Goal: Information Seeking & Learning: Learn about a topic

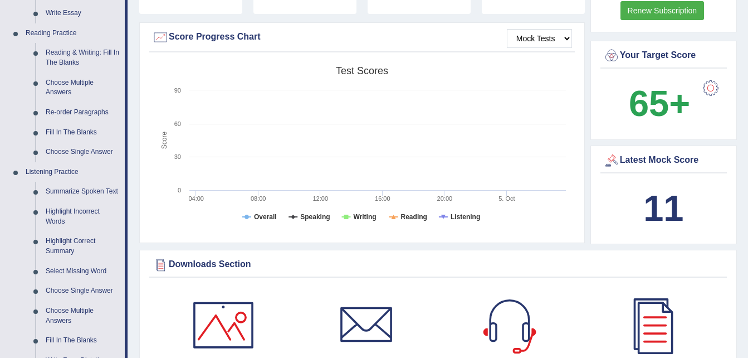
scroll to position [313, 0]
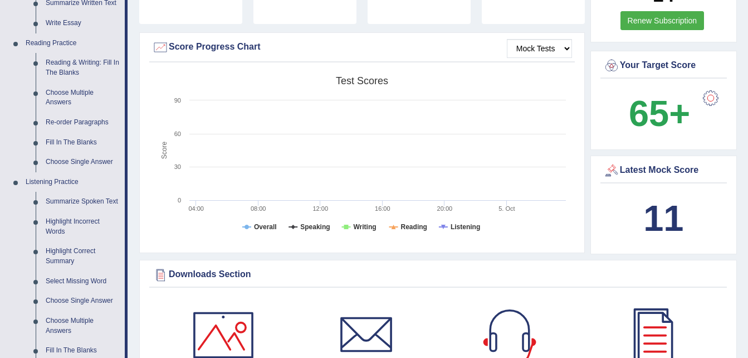
click at [537, 266] on div "Downloads Section" at bounding box center [438, 274] width 572 height 17
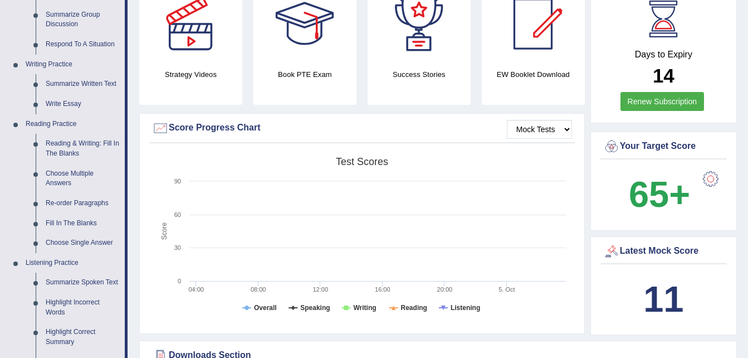
scroll to position [291, 0]
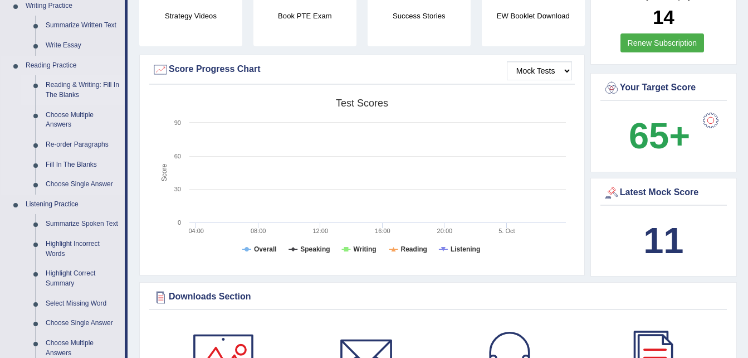
click at [67, 90] on link "Reading & Writing: Fill In The Blanks" at bounding box center [83, 90] width 84 height 30
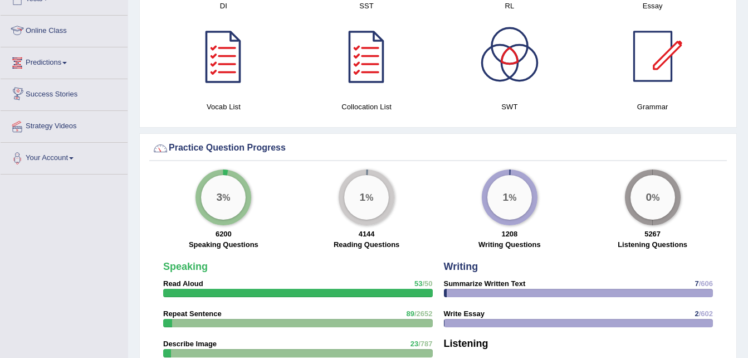
scroll to position [642, 0]
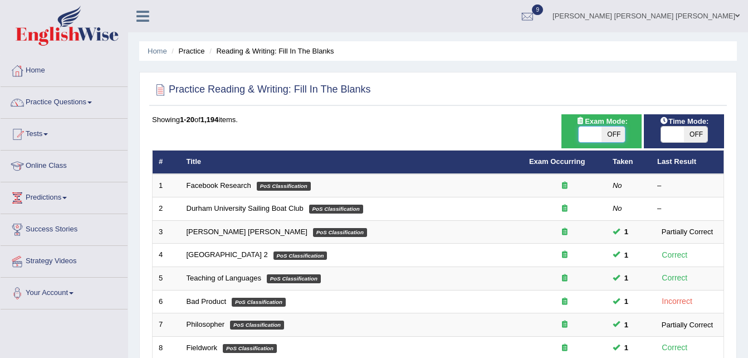
click at [587, 130] on span at bounding box center [590, 134] width 23 height 16
checkbox input "true"
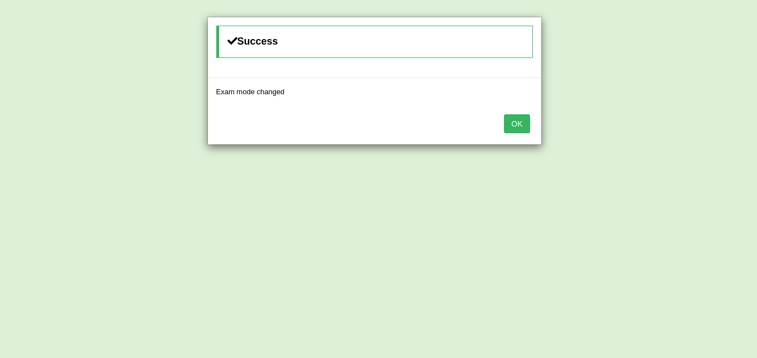
click at [515, 121] on button "OK" at bounding box center [517, 123] width 26 height 19
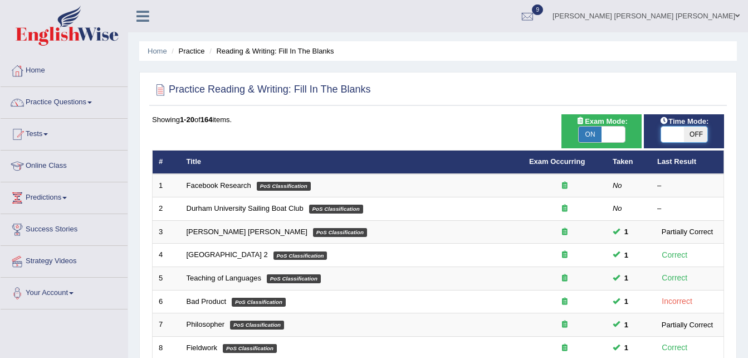
click at [672, 129] on span at bounding box center [672, 134] width 23 height 16
checkbox input "true"
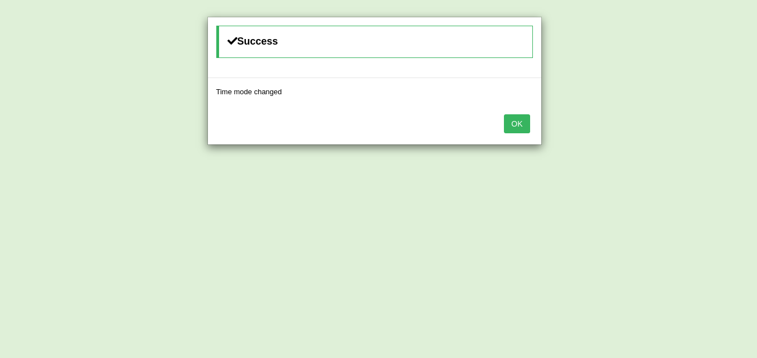
click at [518, 129] on button "OK" at bounding box center [517, 123] width 26 height 19
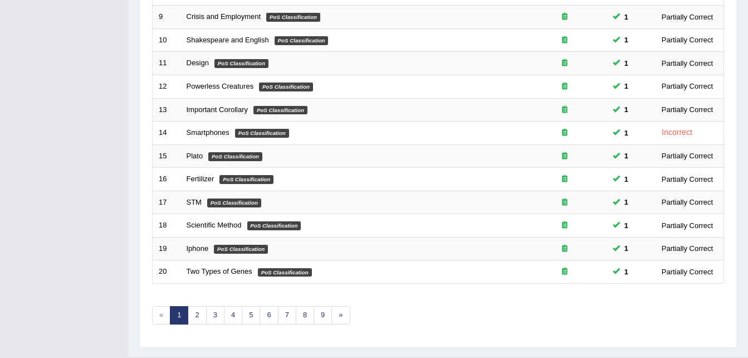
scroll to position [380, 0]
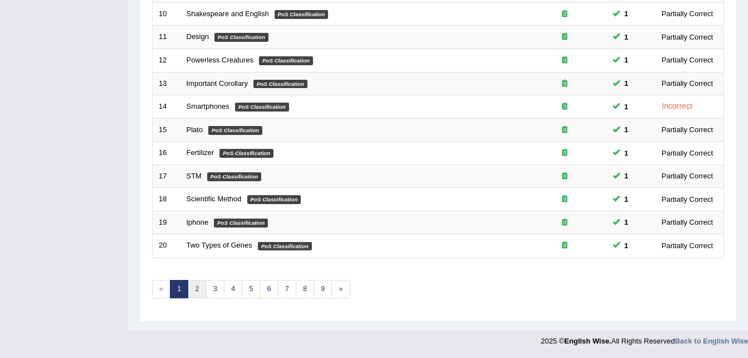
click at [198, 289] on link "2" at bounding box center [197, 289] width 18 height 18
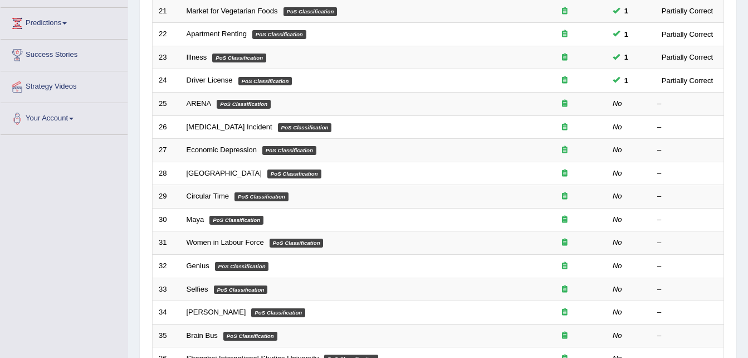
scroll to position [176, 0]
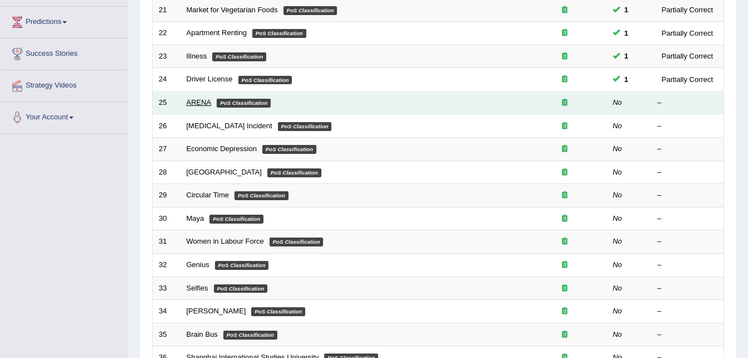
click at [200, 100] on link "ARENA" at bounding box center [199, 102] width 25 height 8
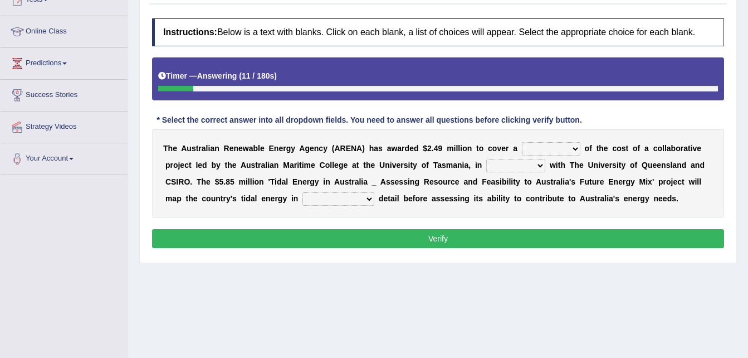
scroll to position [135, 0]
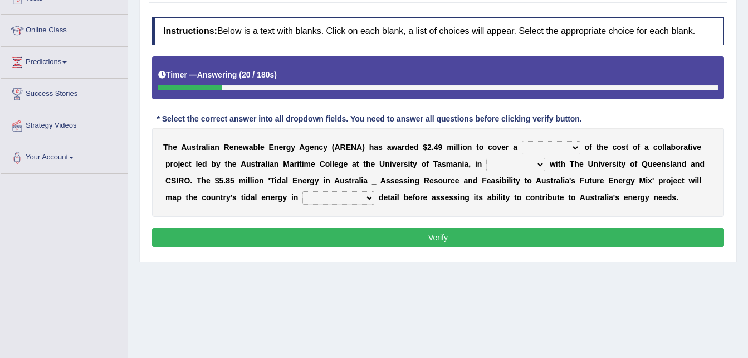
click at [550, 146] on select "wholesome total portion worth" at bounding box center [551, 147] width 59 height 13
click at [522, 141] on select "wholesome total portion worth" at bounding box center [551, 147] width 59 height 13
click at [544, 146] on select "wholesome total portion worth" at bounding box center [551, 147] width 59 height 13
select select "portion"
click at [522, 141] on select "wholesome total portion worth" at bounding box center [551, 147] width 59 height 13
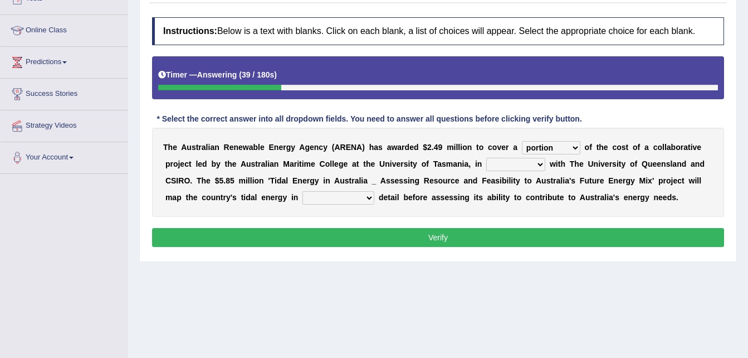
click at [486, 162] on select "disguise contrast partnership revenge" at bounding box center [515, 164] width 59 height 13
select select "partnership"
click at [486, 158] on select "disguise contrast partnership revenge" at bounding box center [515, 164] width 59 height 13
click at [303, 196] on select "unexpected unforgiven universal unprecedented" at bounding box center [339, 197] width 72 height 13
select select "unprecedented"
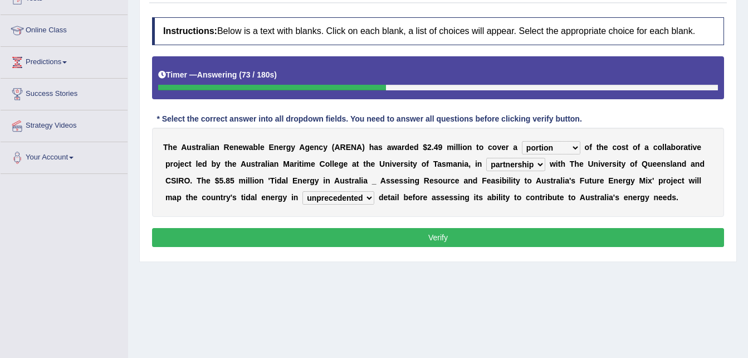
click at [303, 191] on select "unexpected unforgiven universal unprecedented" at bounding box center [339, 197] width 72 height 13
click at [243, 232] on button "Verify" at bounding box center [438, 237] width 572 height 19
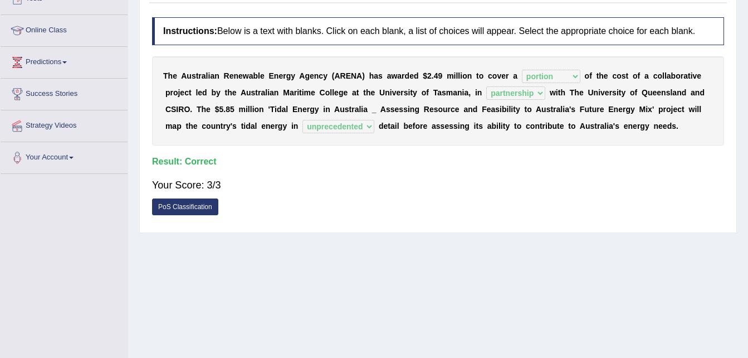
click at [393, 233] on div "Home Practice Reading & Writing: Fill In The Blanks ARENA « Prev Next » Report …" at bounding box center [438, 143] width 620 height 557
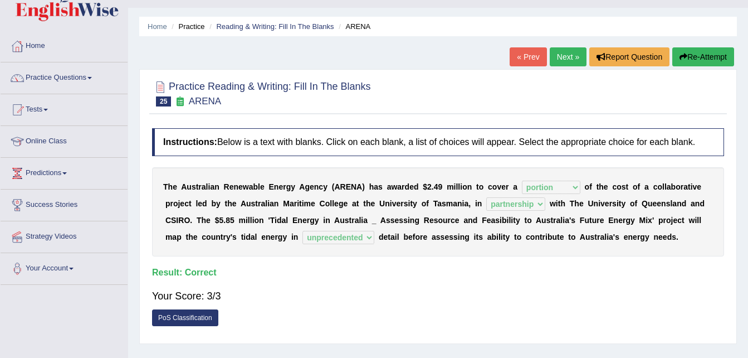
scroll to position [22, 0]
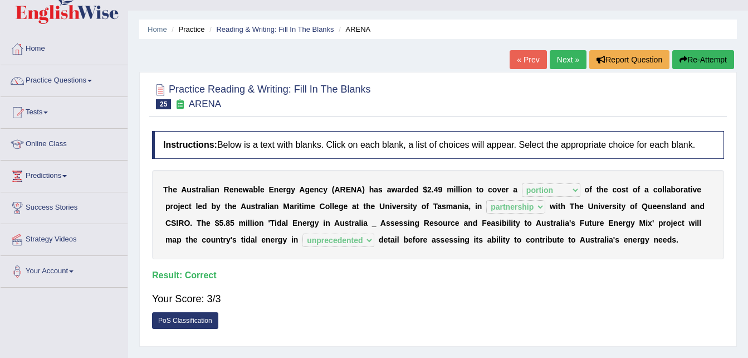
click at [557, 57] on link "Next »" at bounding box center [568, 59] width 37 height 19
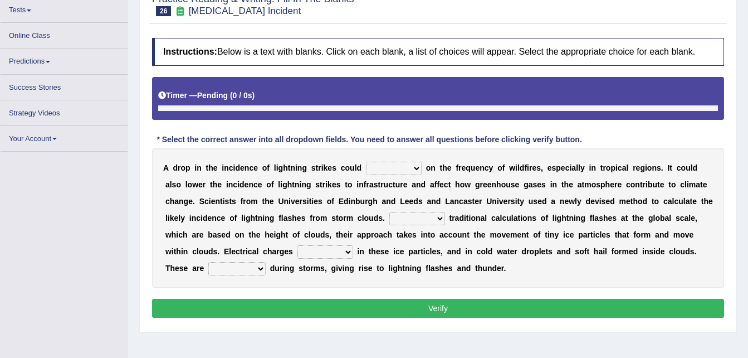
scroll to position [124, 0]
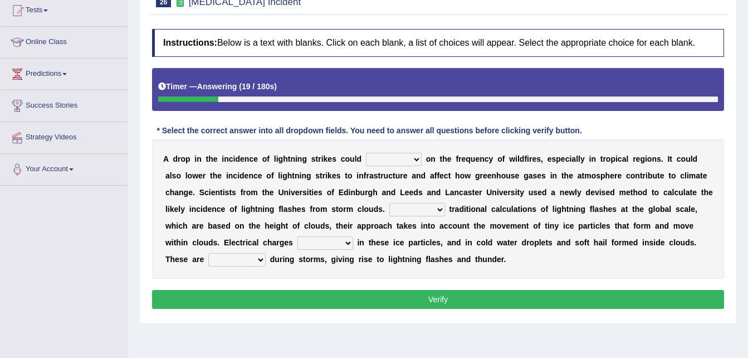
click at [398, 156] on select "dwell focus impact depend" at bounding box center [394, 159] width 56 height 13
select select "impact"
click at [366, 153] on select "dwell focus impact depend" at bounding box center [394, 159] width 56 height 13
click at [395, 159] on select "dwell focus impact depend" at bounding box center [394, 159] width 56 height 13
click at [389, 216] on select "Unlike Unless Except Besides" at bounding box center [417, 209] width 56 height 13
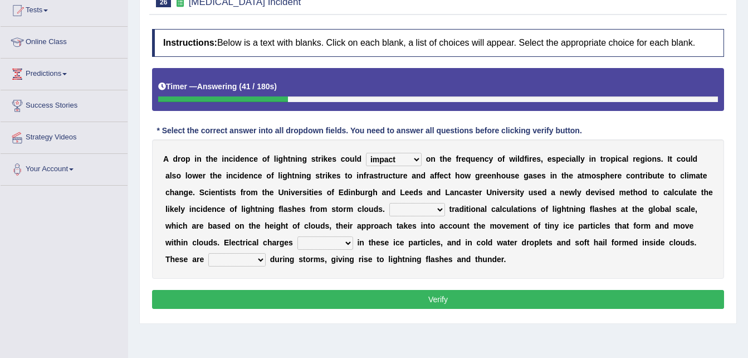
click at [518, 204] on b "t" at bounding box center [519, 208] width 3 height 9
click at [389, 207] on select "Unlike Unless Except Besides" at bounding box center [417, 209] width 56 height 13
select select "Besides"
click at [389, 203] on select "Unlike Unless Except Besides" at bounding box center [417, 209] width 56 height 13
click at [296, 277] on div "A d r o p i n t h e i n c i d e n c e o f l i g h t n i n g s t r i k e s c o u…" at bounding box center [438, 208] width 572 height 139
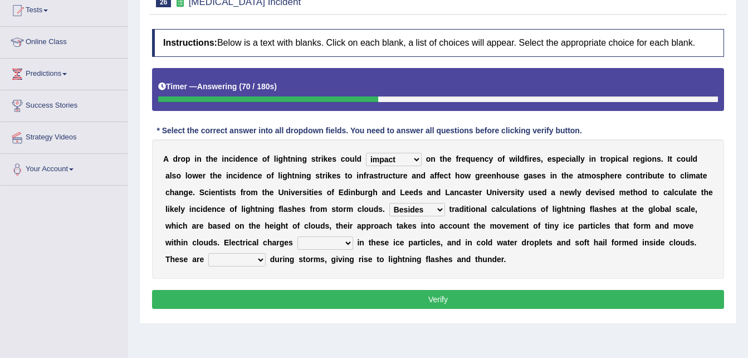
click at [298, 240] on select "run off build up mess up zoom in" at bounding box center [326, 242] width 56 height 13
click at [298, 236] on select "run off build up mess up zoom in" at bounding box center [326, 242] width 56 height 13
click at [298, 246] on select "run off build up mess up zoom in" at bounding box center [326, 242] width 56 height 13
select select "build up"
click at [298, 236] on select "run off build up mess up zoom in" at bounding box center [326, 242] width 56 height 13
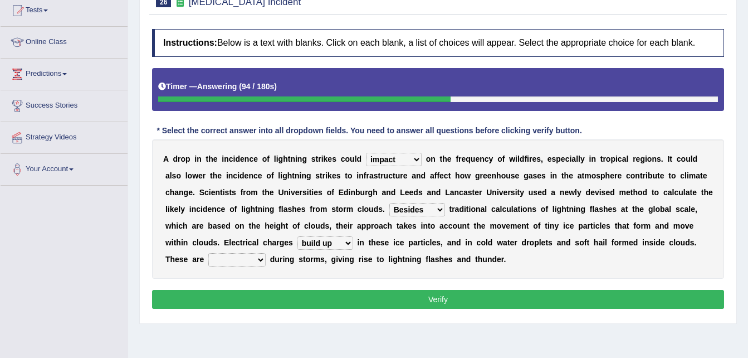
click at [266, 253] on select "collected diverted rounded discharged" at bounding box center [236, 259] width 57 height 13
select select "diverted"
click at [266, 253] on select "collected diverted rounded discharged" at bounding box center [236, 259] width 57 height 13
click at [590, 294] on button "Verify" at bounding box center [438, 299] width 572 height 19
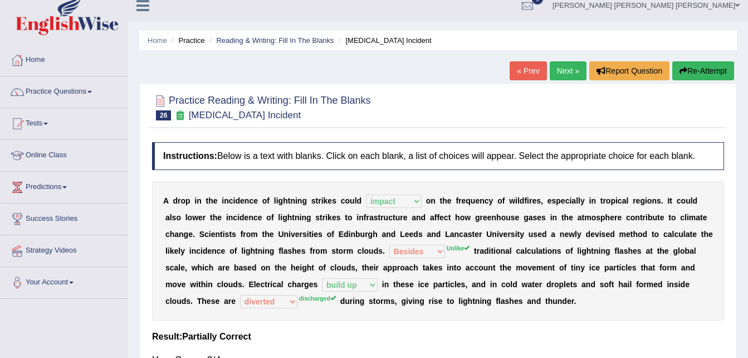
scroll to position [0, 0]
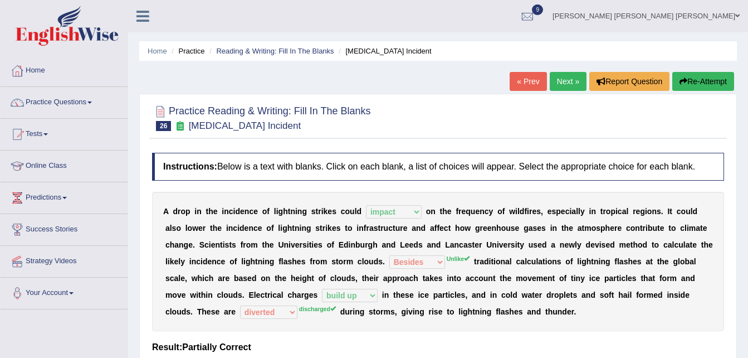
click at [562, 83] on link "Next »" at bounding box center [568, 81] width 37 height 19
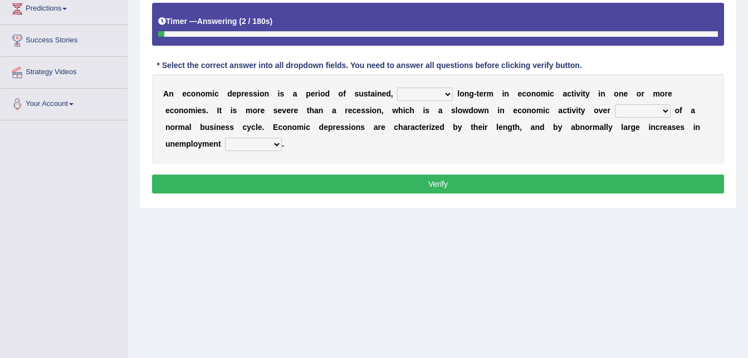
scroll to position [202, 0]
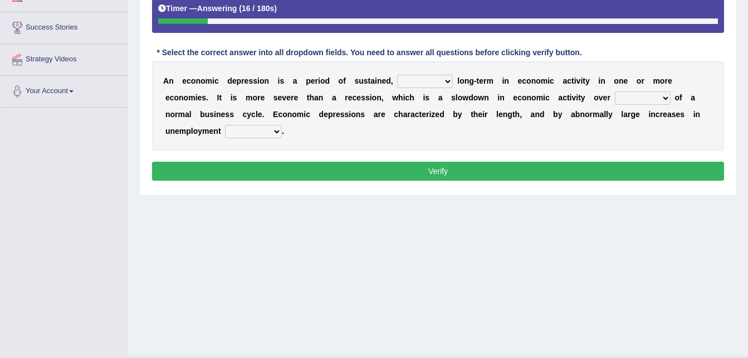
click at [428, 81] on select "variation promotion downturn reduction" at bounding box center [425, 81] width 56 height 13
select select "downturn"
click at [397, 75] on select "variation promotion downturn reduction" at bounding box center [425, 81] width 56 height 13
click at [615, 97] on select "an era the course a tally the year" at bounding box center [643, 97] width 56 height 13
select select "the year"
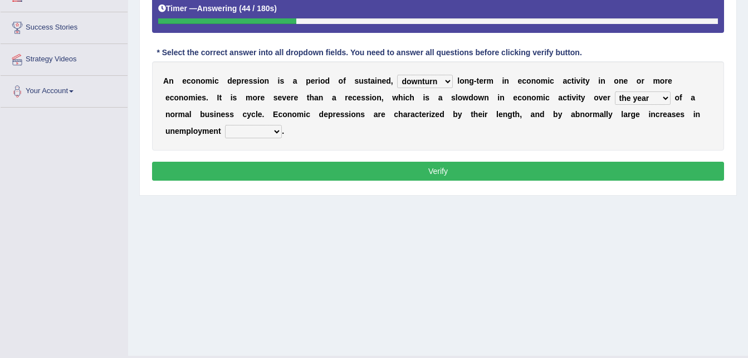
click at [615, 91] on select "an era the course a tally the year" at bounding box center [643, 97] width 56 height 13
click at [282, 125] on select "calculation bias ratio rate" at bounding box center [253, 131] width 57 height 13
select select "rate"
click at [282, 125] on select "calculation bias ratio rate" at bounding box center [253, 131] width 57 height 13
click at [430, 77] on select "variation promotion downturn reduction" at bounding box center [425, 81] width 56 height 13
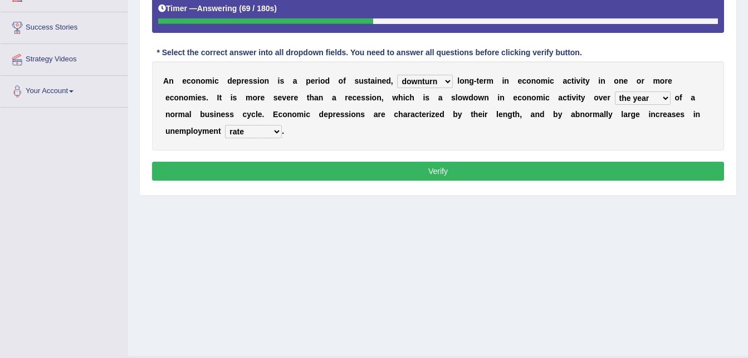
click at [469, 162] on button "Verify" at bounding box center [438, 171] width 572 height 19
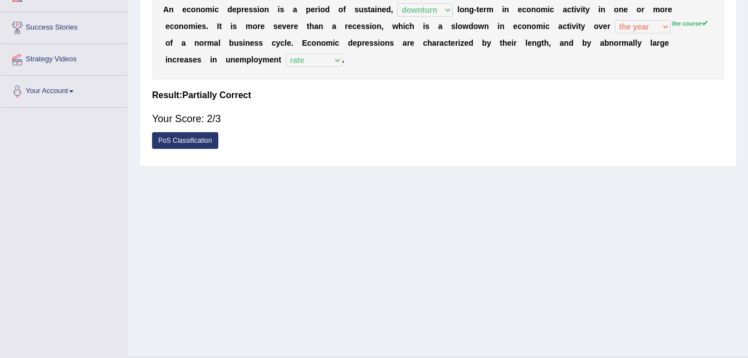
scroll to position [14, 0]
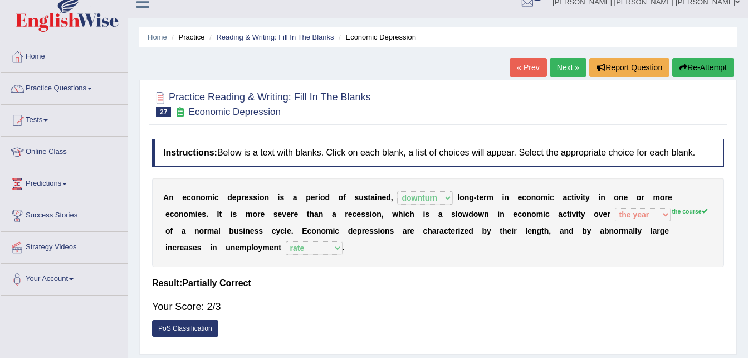
click at [557, 70] on link "Next »" at bounding box center [568, 67] width 37 height 19
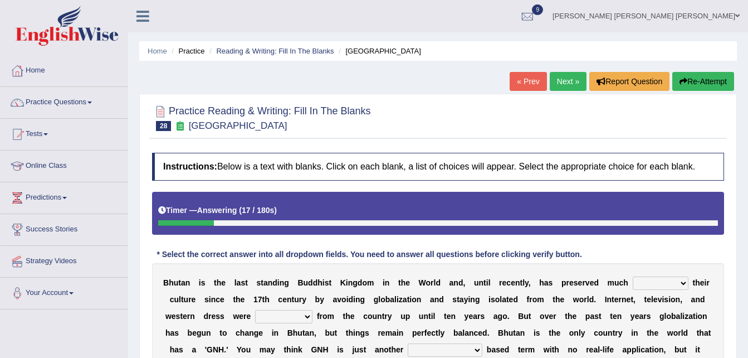
click at [557, 70] on div "Home Practice Reading & Writing: Fill In The Blanks [GEOGRAPHIC_DATA] « Prev Ne…" at bounding box center [438, 278] width 620 height 557
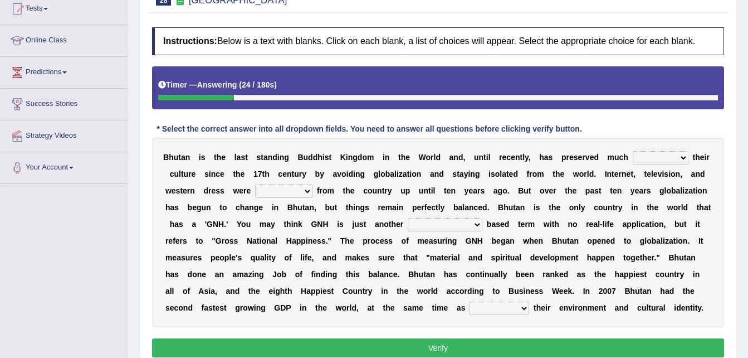
scroll to position [164, 0]
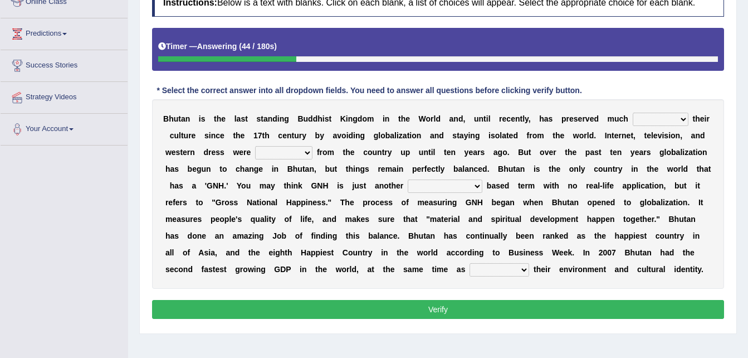
click at [648, 121] on select "of about to for" at bounding box center [661, 119] width 56 height 13
select select "of"
click at [633, 113] on select "of about to for" at bounding box center [661, 119] width 56 height 13
click at [255, 153] on select "summoned observed displayed banned" at bounding box center [283, 152] width 57 height 13
select select "banned"
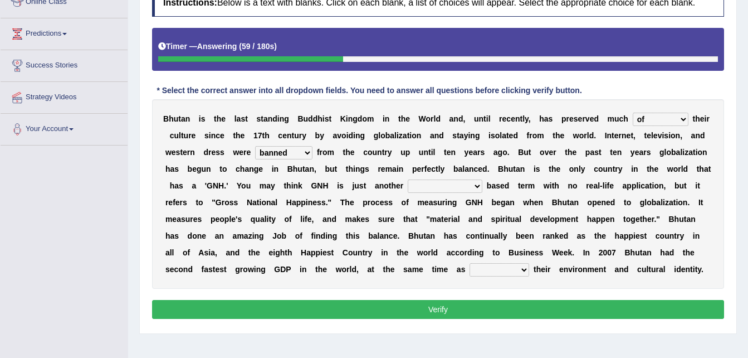
click at [255, 146] on select "summoned observed displayed banned" at bounding box center [283, 152] width 57 height 13
click at [408, 182] on select "statistically barely overwhelmingly roughly" at bounding box center [445, 185] width 75 height 13
select select "statistically"
click at [408, 179] on select "statistically barely overwhelmingly roughly" at bounding box center [445, 185] width 75 height 13
click at [529, 263] on select "demeaning intruding maintaining mourning" at bounding box center [500, 269] width 60 height 13
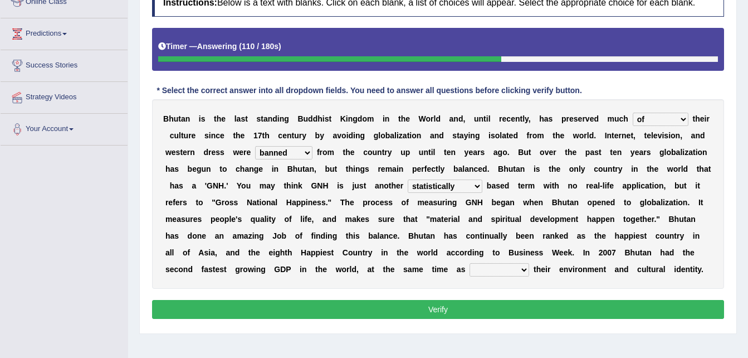
select select "maintaining"
click at [529, 263] on select "demeaning intruding maintaining mourning" at bounding box center [500, 269] width 60 height 13
click at [613, 308] on button "Verify" at bounding box center [438, 309] width 572 height 19
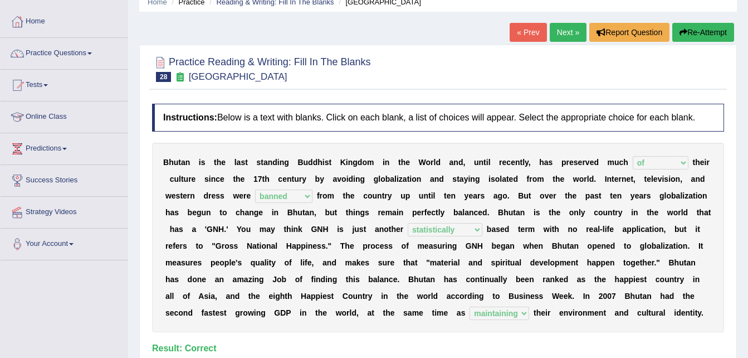
scroll to position [0, 0]
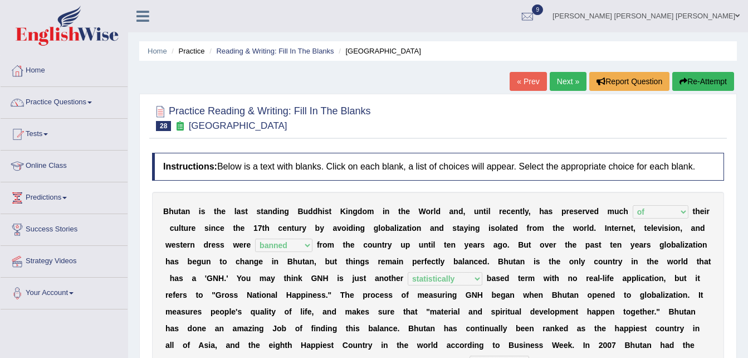
click at [569, 82] on link "Next »" at bounding box center [568, 81] width 37 height 19
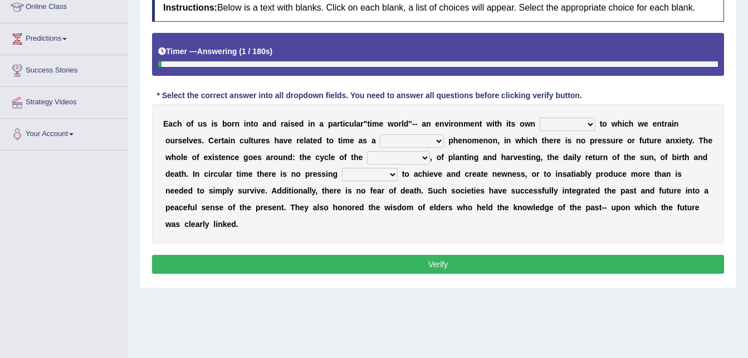
scroll to position [155, 0]
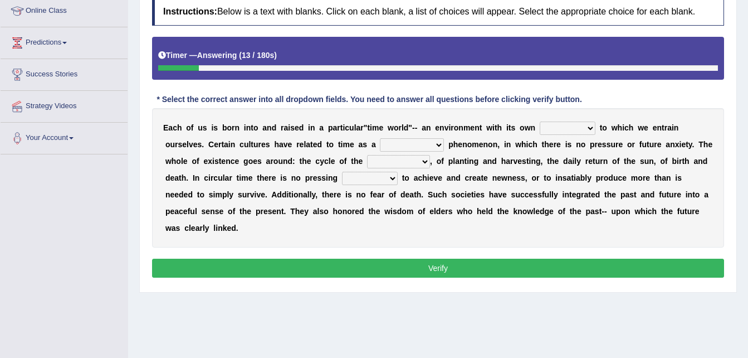
click at [748, 215] on div "Home Practice Reading & Writing: Fill In The Blanks Circular Time « Prev Next »…" at bounding box center [438, 123] width 620 height 557
click at [563, 129] on select "area shape rhythm inclination" at bounding box center [568, 127] width 56 height 13
click at [540, 121] on select "area shape rhythm inclination" at bounding box center [568, 127] width 56 height 13
click at [562, 121] on select "area shape rhythm inclination" at bounding box center [568, 127] width 56 height 13
select select "inclination"
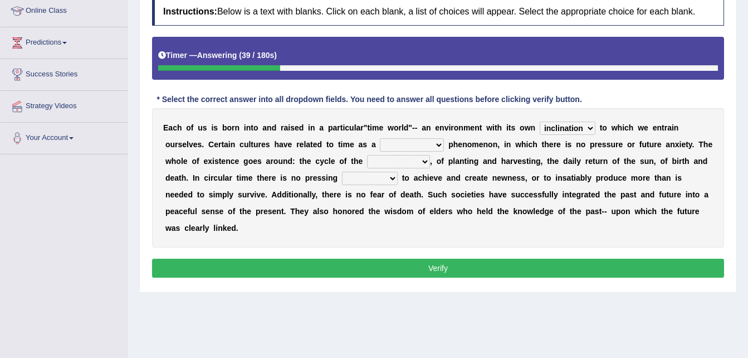
click at [540, 121] on select "area shape rhythm inclination" at bounding box center [568, 127] width 56 height 13
click at [380, 139] on select "cyclical conventional recycling cylindrical" at bounding box center [412, 144] width 64 height 13
select select "cylindrical"
click at [380, 138] on select "cyclical conventional recycling cylindrical" at bounding box center [412, 144] width 64 height 13
click at [367, 158] on select "days seasons arrangement periods" at bounding box center [398, 161] width 63 height 13
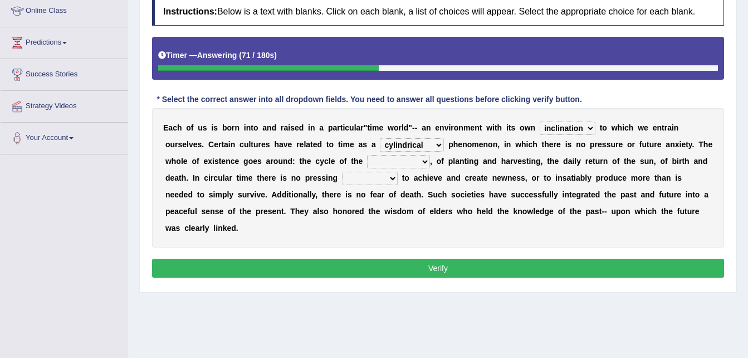
select select "periods"
click at [367, 155] on select "days seasons arrangement periods" at bounding box center [398, 161] width 63 height 13
click at [342, 174] on select "issue point cause need" at bounding box center [370, 178] width 56 height 13
select select "point"
click at [342, 172] on select "issue point cause need" at bounding box center [370, 178] width 56 height 13
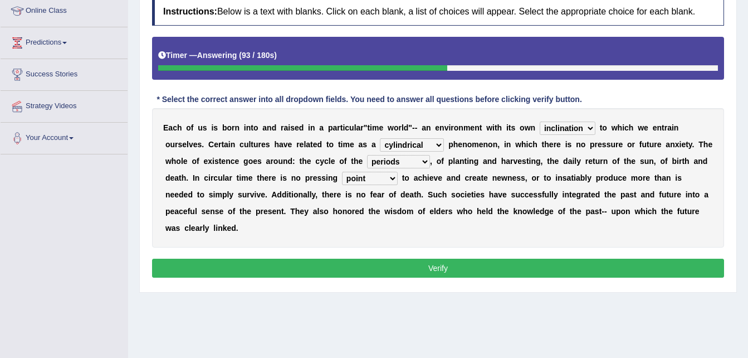
click at [276, 259] on button "Verify" at bounding box center [438, 268] width 572 height 19
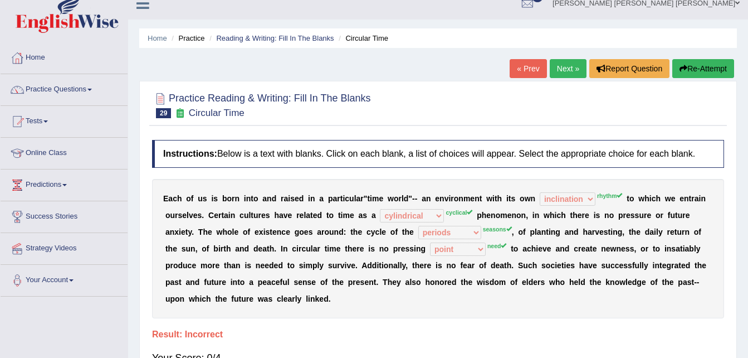
scroll to position [9, 0]
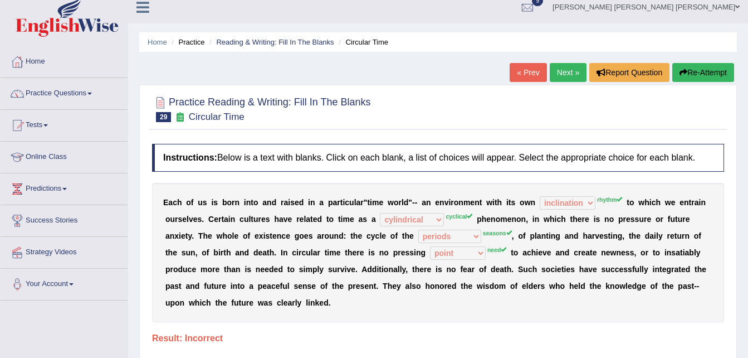
click at [573, 62] on div "Home Practice Reading & Writing: Fill In The Blanks Circular Time « Prev Next »…" at bounding box center [438, 269] width 620 height 557
click at [563, 75] on link "Next »" at bounding box center [568, 72] width 37 height 19
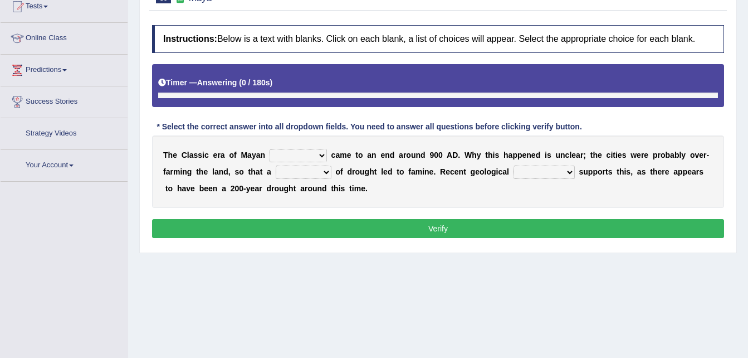
scroll to position [140, 0]
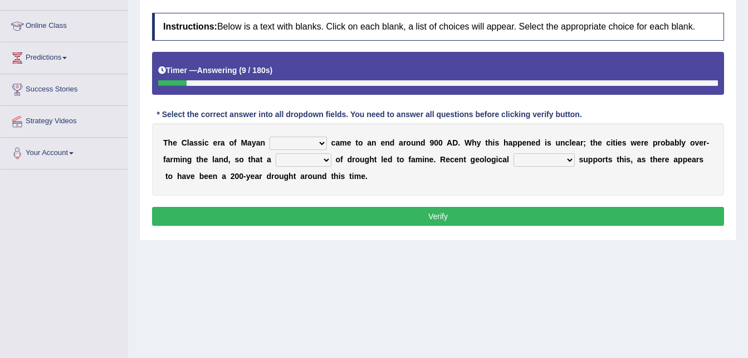
click at [303, 145] on select "community society civilization class" at bounding box center [298, 143] width 57 height 13
select select "civilization"
click at [270, 137] on select "community society civilization class" at bounding box center [298, 143] width 57 height 13
click at [279, 161] on select "time period range phase" at bounding box center [304, 159] width 56 height 13
select select "range"
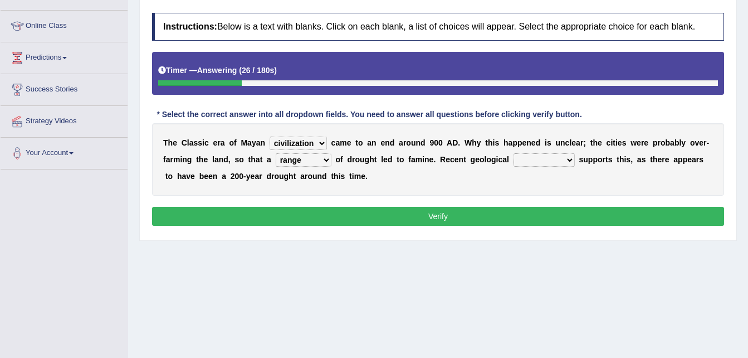
click at [276, 153] on select "time period range phase" at bounding box center [304, 159] width 56 height 13
click at [514, 159] on select "research test examination exploitation" at bounding box center [544, 159] width 61 height 13
select select "research"
click at [514, 153] on select "research test examination exploitation" at bounding box center [544, 159] width 61 height 13
click at [475, 211] on button "Verify" at bounding box center [438, 216] width 572 height 19
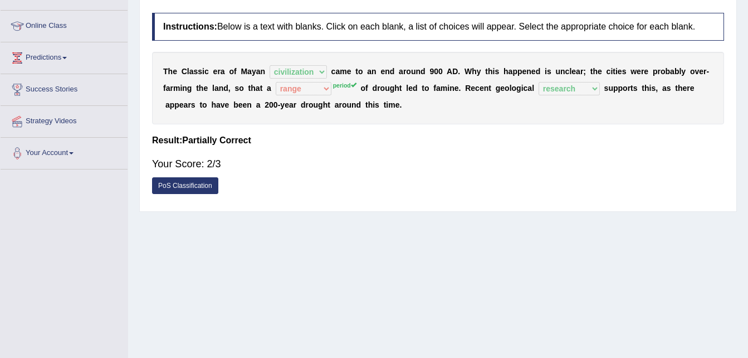
scroll to position [0, 0]
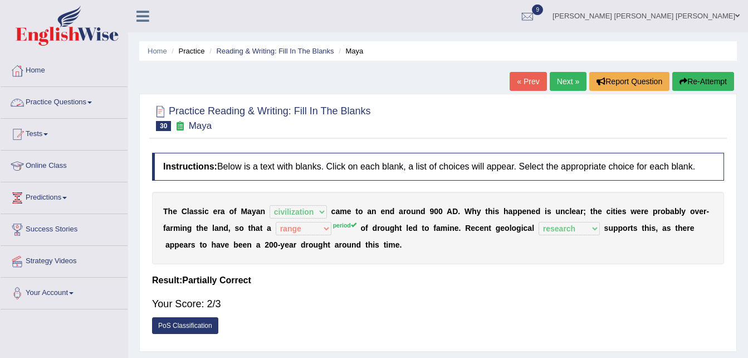
click at [93, 108] on link "Practice Questions" at bounding box center [64, 101] width 127 height 28
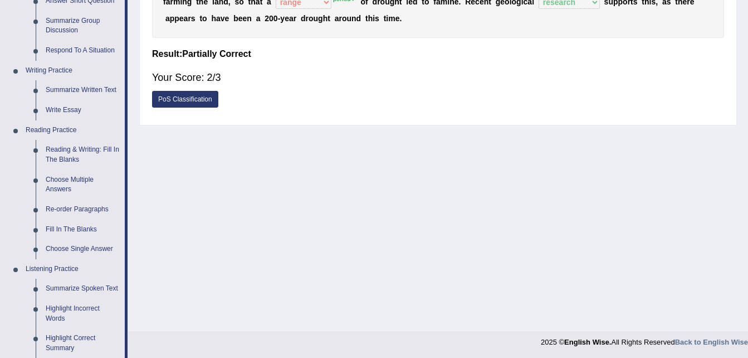
scroll to position [228, 0]
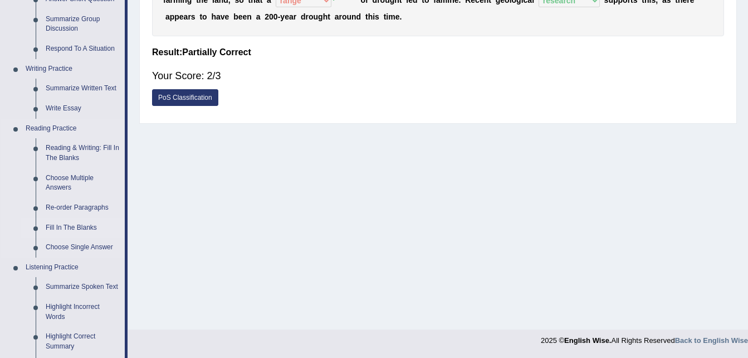
click at [70, 226] on link "Fill In The Blanks" at bounding box center [83, 228] width 84 height 20
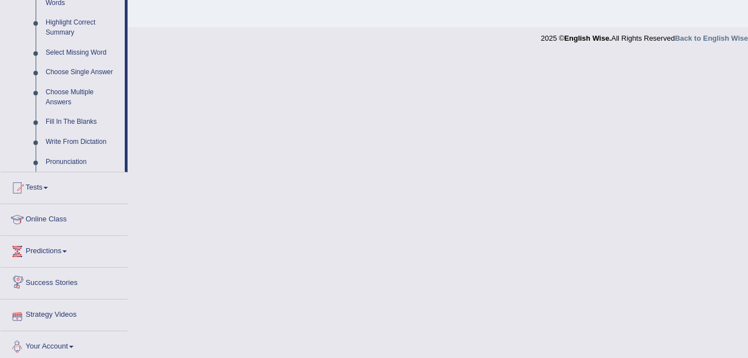
scroll to position [547, 0]
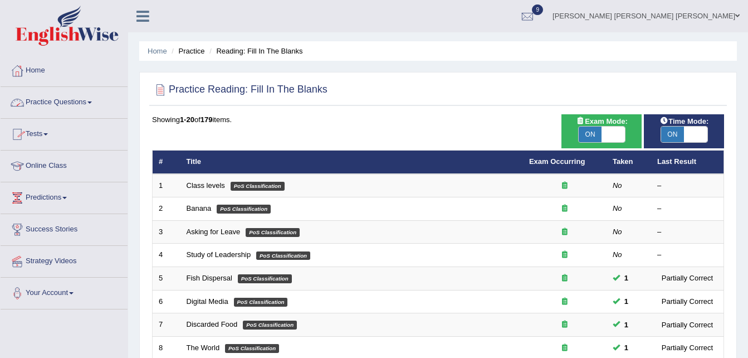
click at [89, 105] on link "Practice Questions" at bounding box center [64, 101] width 127 height 28
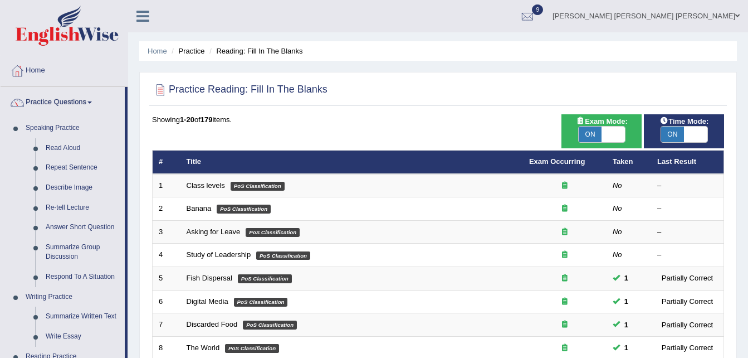
drag, startPoint x: 745, startPoint y: 134, endPoint x: 754, endPoint y: 138, distance: 9.2
click at [748, 138] on html "Toggle navigation Home Practice Questions Speaking Practice Read Aloud Repeat S…" at bounding box center [374, 179] width 748 height 358
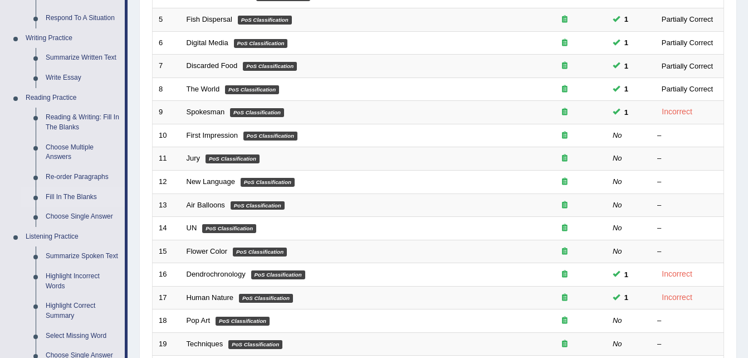
scroll to position [265, 0]
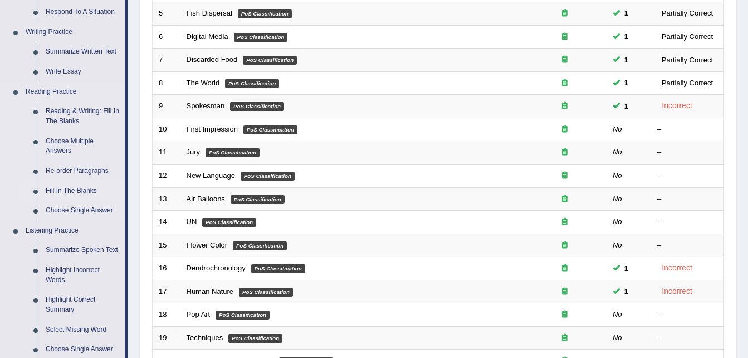
click at [68, 182] on link "Fill In The Blanks" at bounding box center [83, 191] width 84 height 20
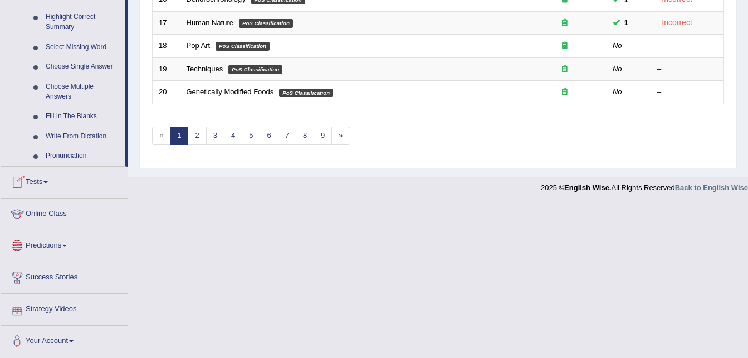
scroll to position [547, 0]
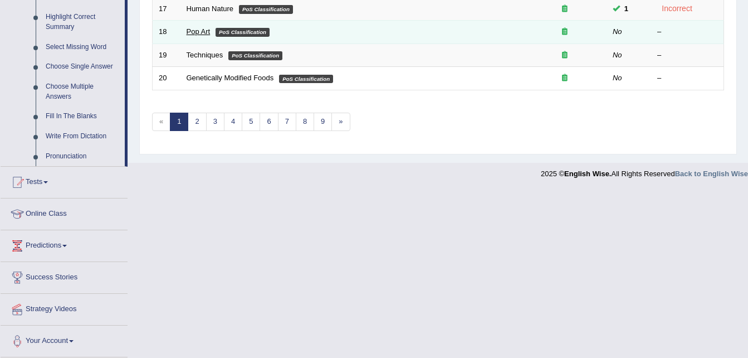
click at [197, 27] on link "Pop Art" at bounding box center [199, 31] width 24 height 8
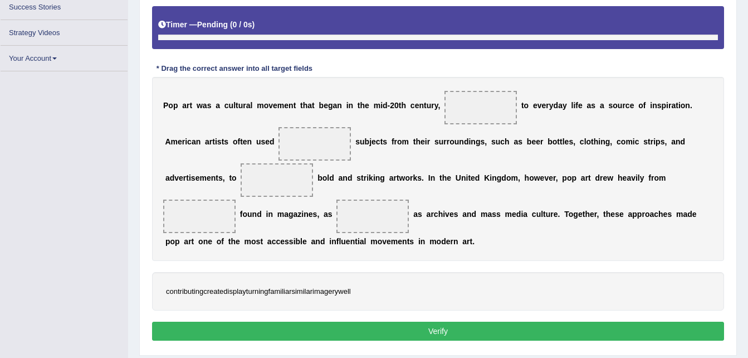
scroll to position [222, 0]
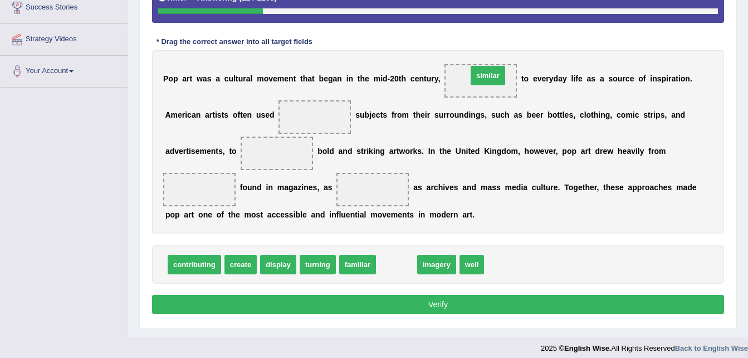
drag, startPoint x: 386, startPoint y: 266, endPoint x: 464, endPoint y: 56, distance: 223.9
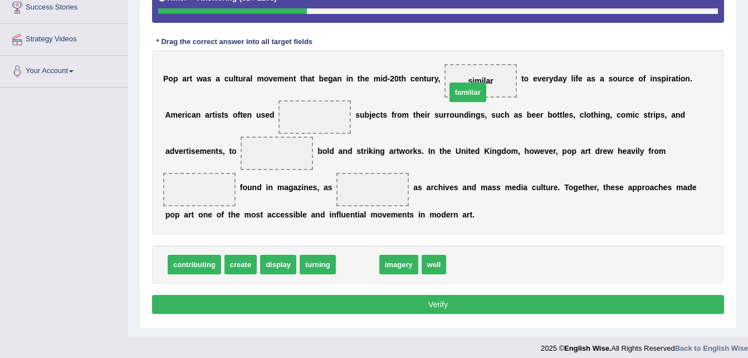
drag, startPoint x: 355, startPoint y: 264, endPoint x: 457, endPoint y: 51, distance: 235.8
click at [457, 82] on span "familiar" at bounding box center [468, 92] width 37 height 20
drag, startPoint x: 349, startPoint y: 265, endPoint x: 477, endPoint y: 75, distance: 228.7
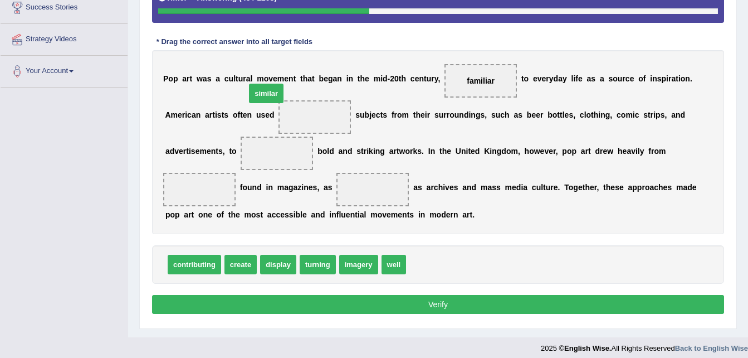
drag, startPoint x: 422, startPoint y: 262, endPoint x: 261, endPoint y: 89, distance: 236.5
click at [237, 267] on span "create" at bounding box center [241, 265] width 32 height 20
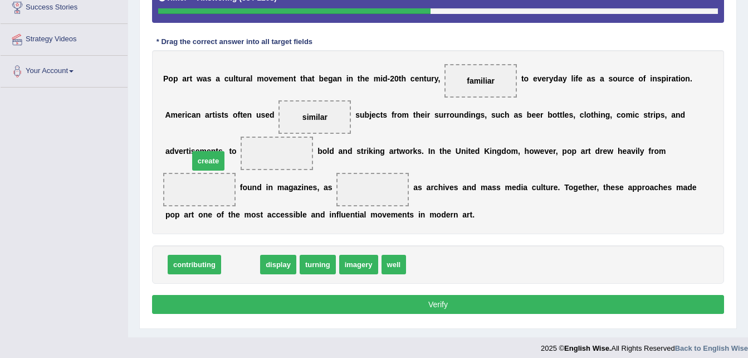
drag, startPoint x: 240, startPoint y: 264, endPoint x: 207, endPoint y: 160, distance: 109.3
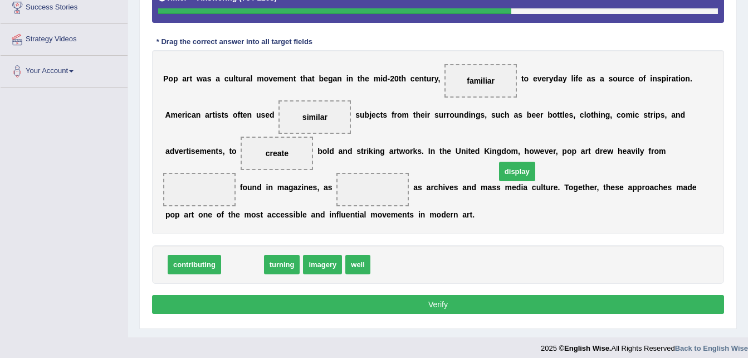
drag, startPoint x: 241, startPoint y: 270, endPoint x: 542, endPoint y: 168, distance: 317.3
click at [535, 168] on span "display" at bounding box center [517, 172] width 36 height 20
drag, startPoint x: 239, startPoint y: 266, endPoint x: 618, endPoint y: 148, distance: 397.2
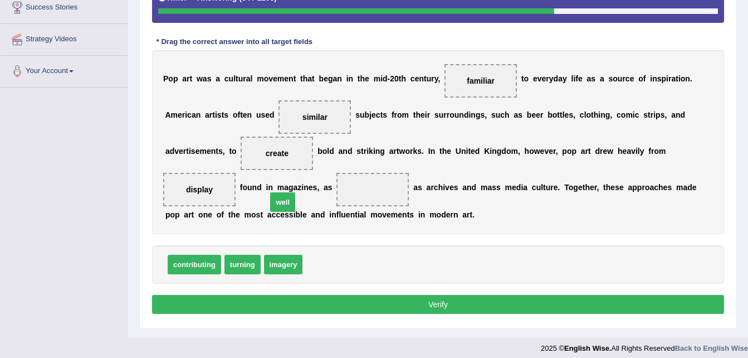
drag, startPoint x: 309, startPoint y: 266, endPoint x: 252, endPoint y: 189, distance: 95.9
click at [272, 303] on button "Verify" at bounding box center [438, 304] width 572 height 19
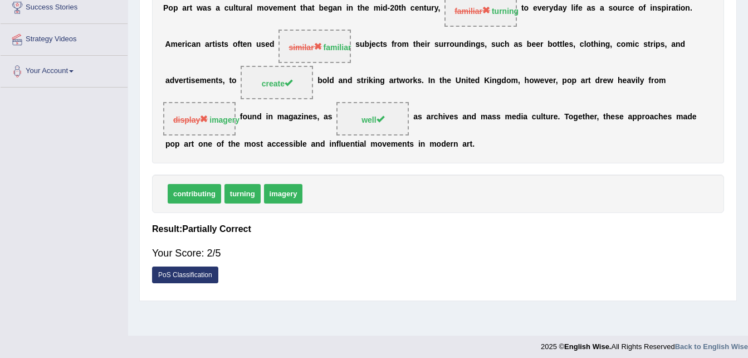
scroll to position [0, 0]
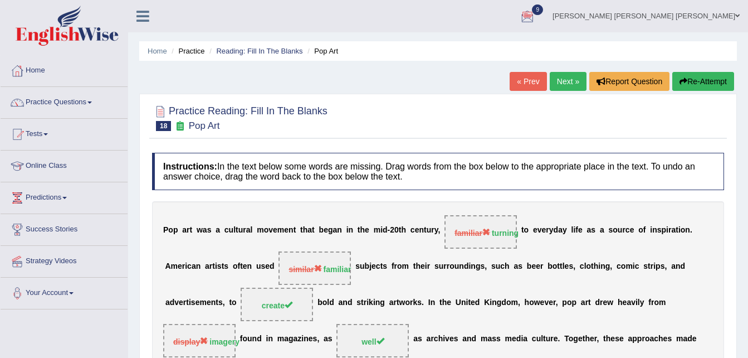
click at [564, 77] on link "Next »" at bounding box center [568, 81] width 37 height 19
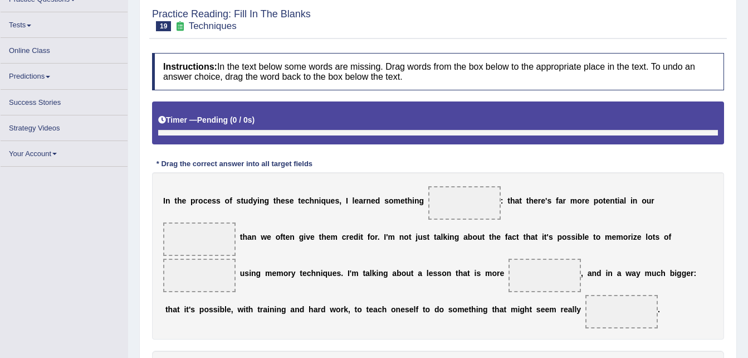
scroll to position [103, 0]
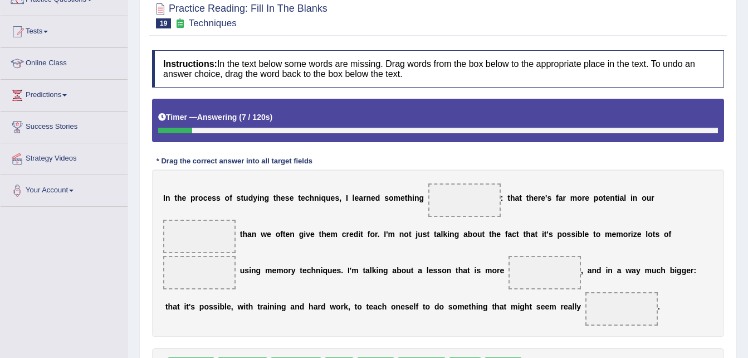
drag, startPoint x: 744, startPoint y: 173, endPoint x: 752, endPoint y: 242, distance: 70.1
click at [748, 242] on html "Toggle navigation Home Practice Questions Speaking Practice Read Aloud Repeat S…" at bounding box center [374, 76] width 748 height 358
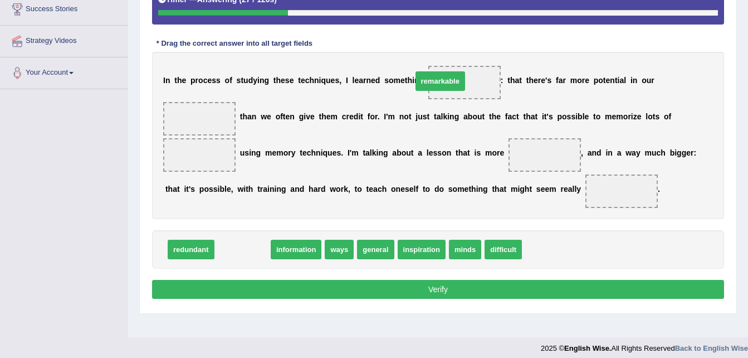
drag, startPoint x: 235, startPoint y: 248, endPoint x: 433, endPoint y: 80, distance: 259.7
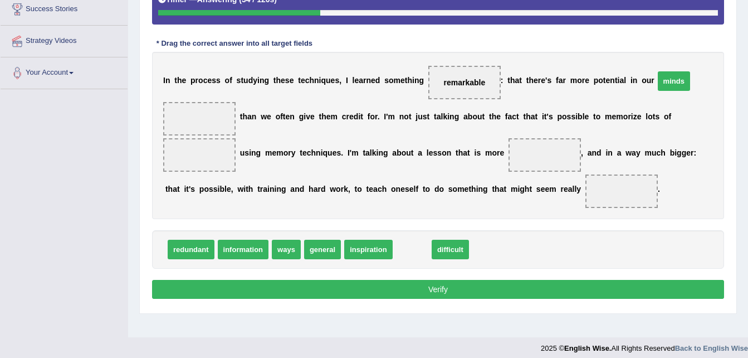
drag, startPoint x: 397, startPoint y: 249, endPoint x: 660, endPoint y: 81, distance: 311.9
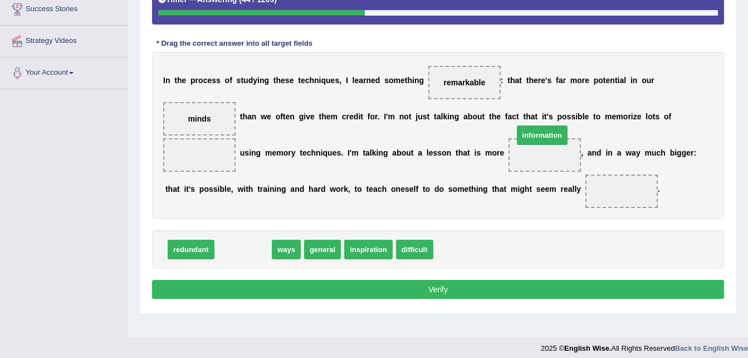
drag, startPoint x: 253, startPoint y: 255, endPoint x: 574, endPoint y: 136, distance: 342.2
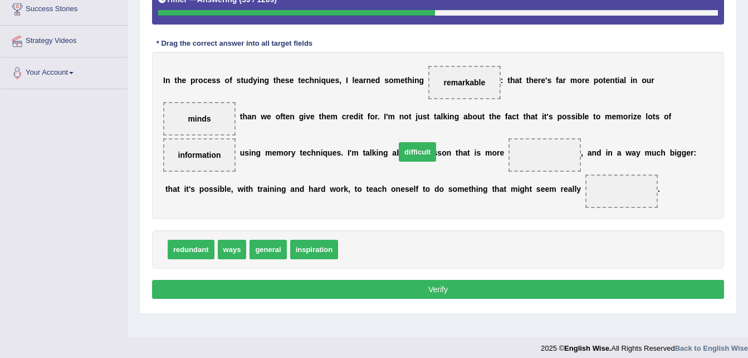
drag, startPoint x: 353, startPoint y: 247, endPoint x: 411, endPoint y: 149, distance: 113.4
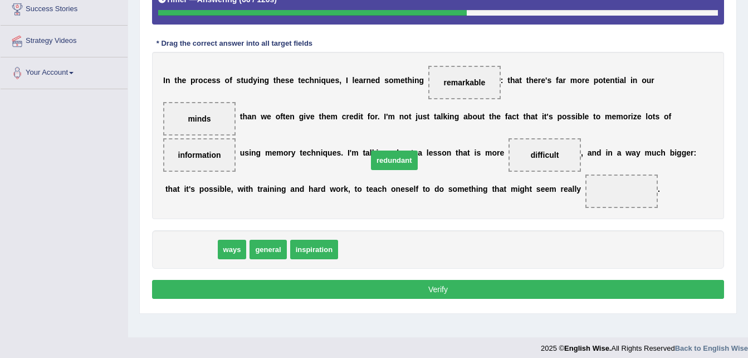
drag, startPoint x: 191, startPoint y: 249, endPoint x: 394, endPoint y: 159, distance: 221.8
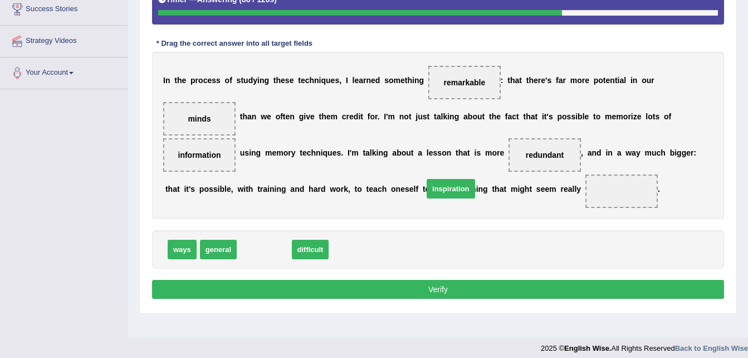
drag, startPoint x: 259, startPoint y: 248, endPoint x: 445, endPoint y: 187, distance: 196.1
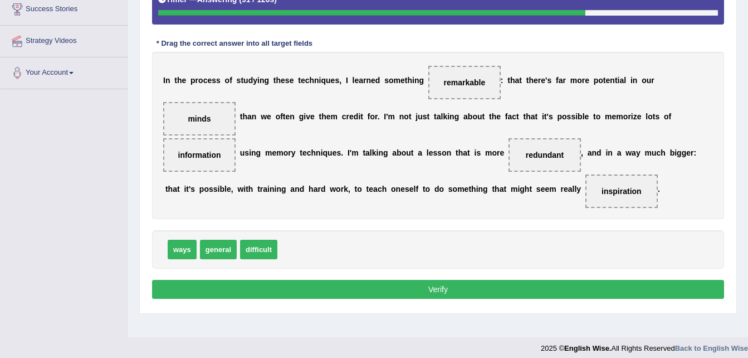
click at [382, 281] on button "Verify" at bounding box center [438, 289] width 572 height 19
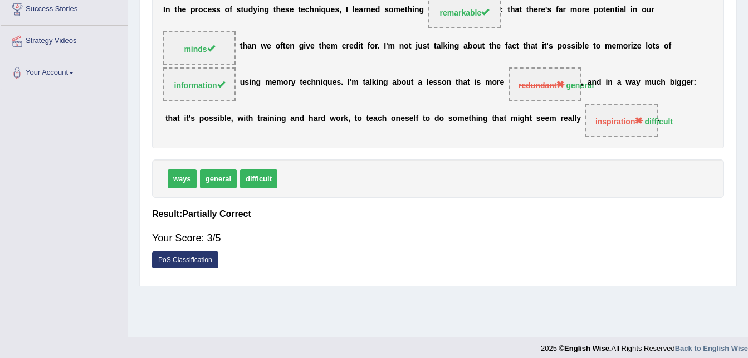
scroll to position [0, 0]
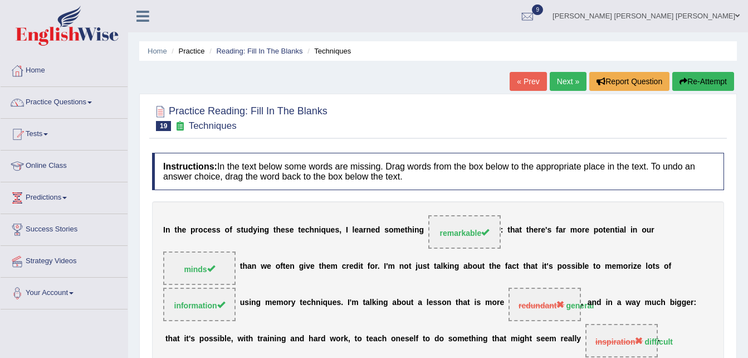
click at [566, 85] on link "Next »" at bounding box center [568, 81] width 37 height 19
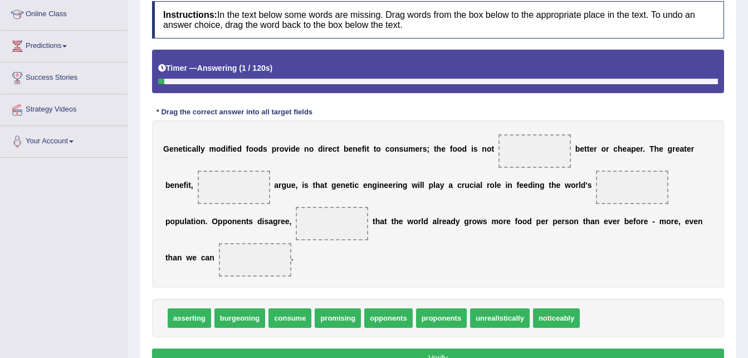
scroll to position [180, 0]
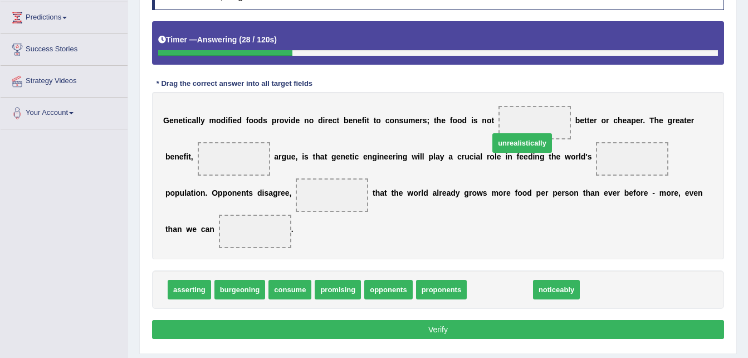
drag, startPoint x: 483, startPoint y: 269, endPoint x: 507, endPoint y: 113, distance: 157.3
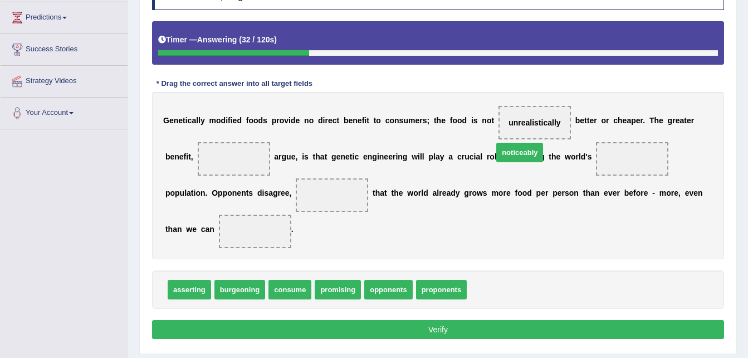
drag, startPoint x: 490, startPoint y: 266, endPoint x: 517, endPoint y: 129, distance: 139.6
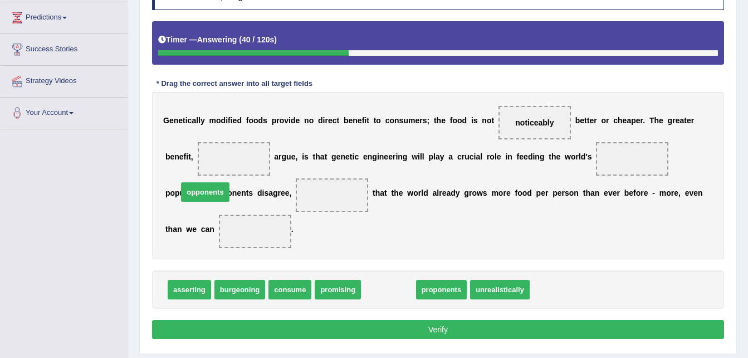
drag, startPoint x: 385, startPoint y: 266, endPoint x: 202, endPoint y: 169, distance: 207.6
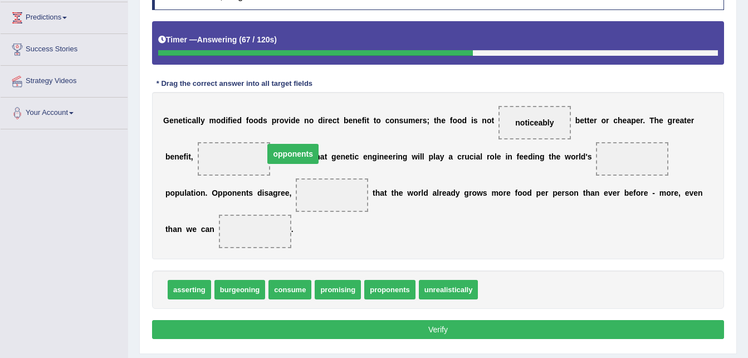
drag, startPoint x: 253, startPoint y: 191, endPoint x: 215, endPoint y: 150, distance: 56.0
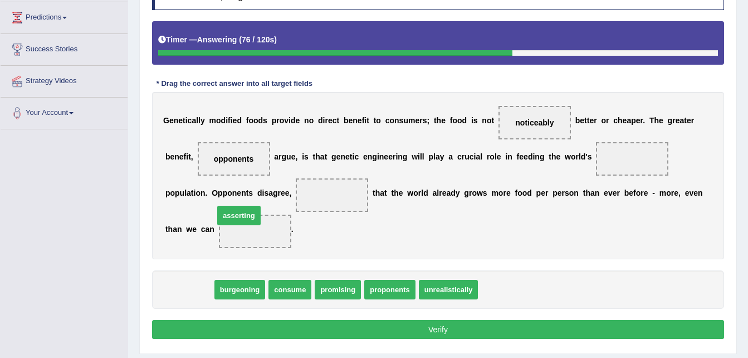
drag, startPoint x: 189, startPoint y: 270, endPoint x: 239, endPoint y: 196, distance: 89.5
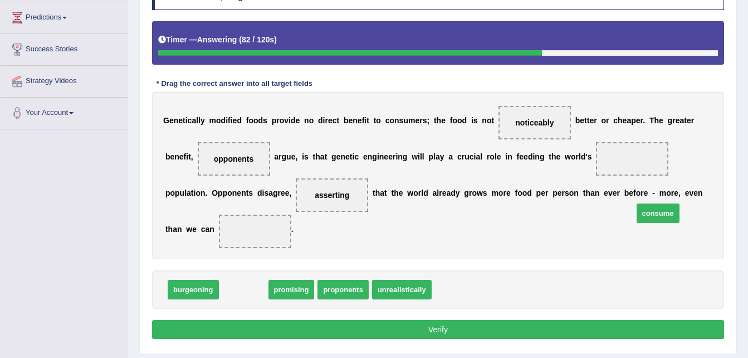
drag, startPoint x: 243, startPoint y: 278, endPoint x: 657, endPoint y: 202, distance: 421.5
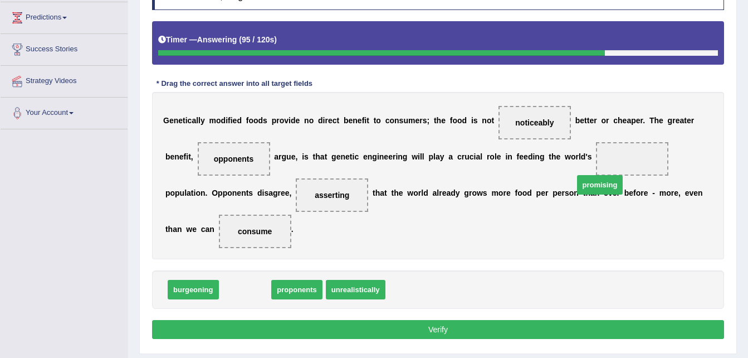
drag, startPoint x: 248, startPoint y: 267, endPoint x: 595, endPoint y: 163, distance: 361.9
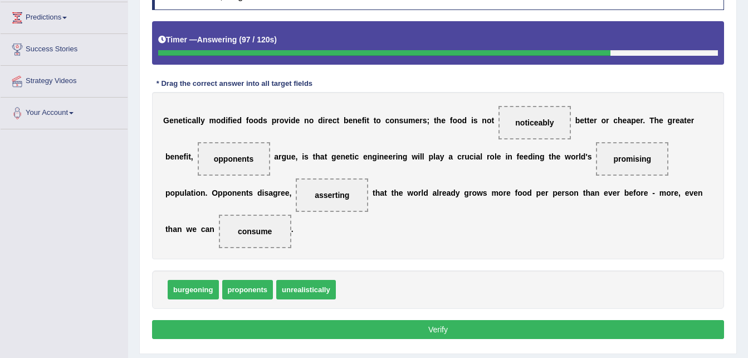
click at [513, 320] on button "Verify" at bounding box center [438, 329] width 572 height 19
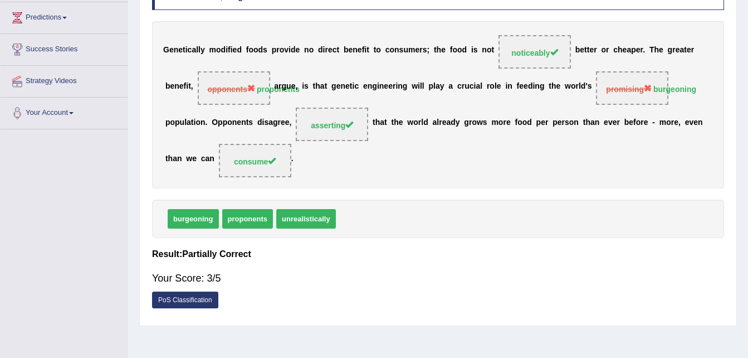
scroll to position [0, 0]
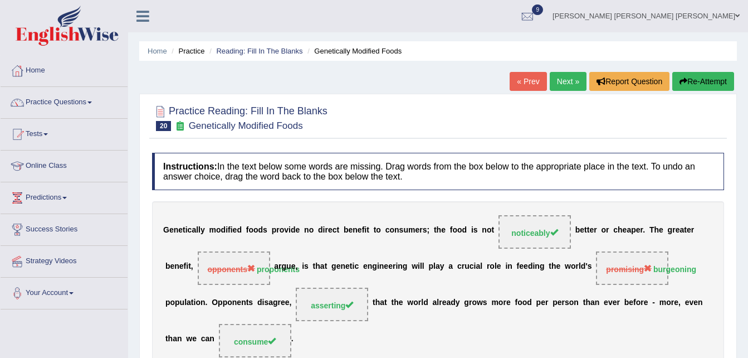
click at [564, 81] on link "Next »" at bounding box center [568, 81] width 37 height 19
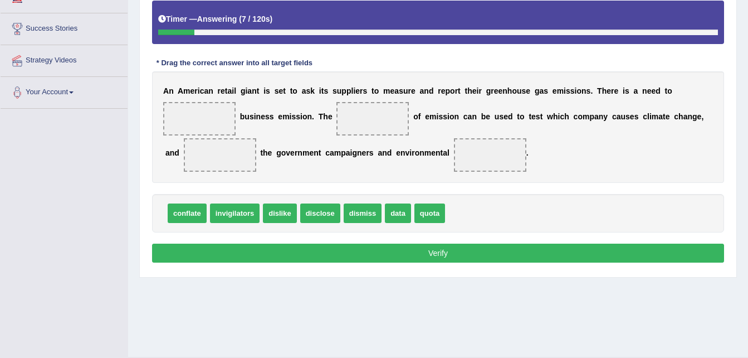
scroll to position [203, 0]
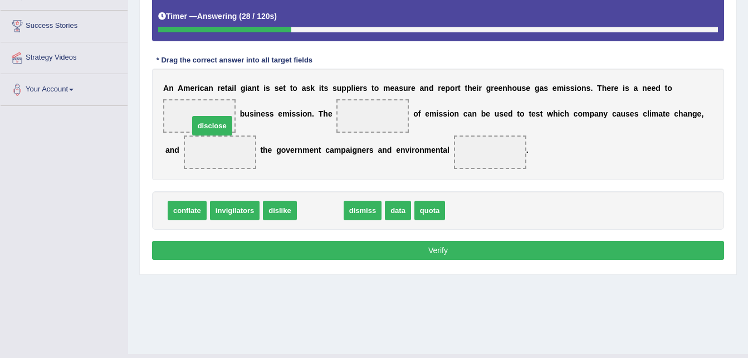
drag, startPoint x: 315, startPoint y: 207, endPoint x: 209, endPoint y: 117, distance: 138.8
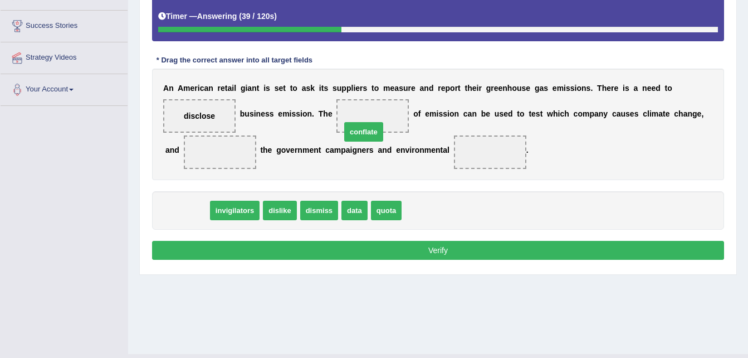
drag, startPoint x: 183, startPoint y: 207, endPoint x: 359, endPoint y: 128, distance: 192.5
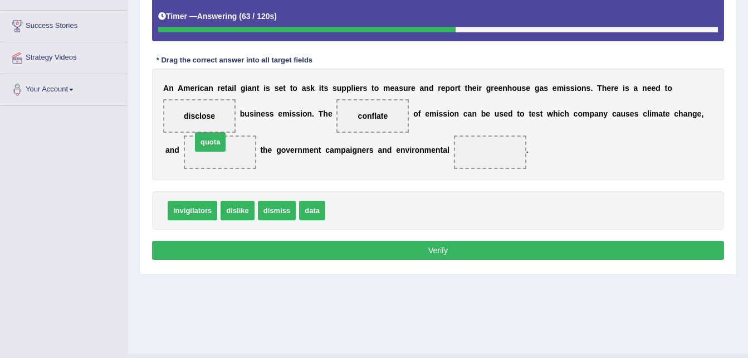
drag, startPoint x: 332, startPoint y: 204, endPoint x: 198, endPoint y: 136, distance: 150.3
drag, startPoint x: 342, startPoint y: 212, endPoint x: 201, endPoint y: 127, distance: 164.7
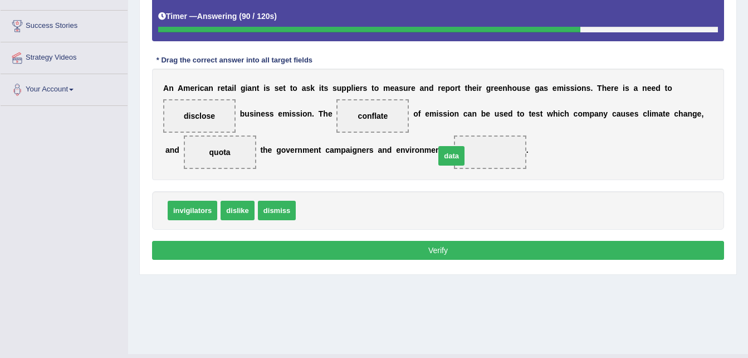
drag, startPoint x: 304, startPoint y: 210, endPoint x: 444, endPoint y: 155, distance: 150.1
click at [372, 255] on button "Verify" at bounding box center [438, 250] width 572 height 19
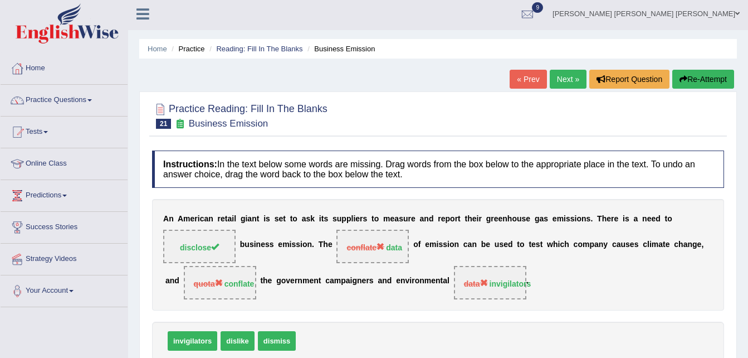
scroll to position [0, 0]
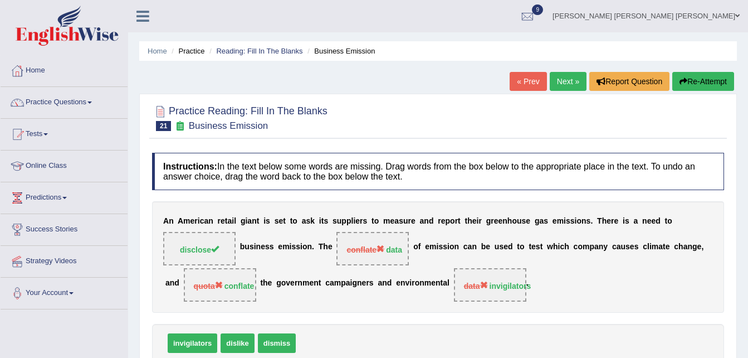
click at [557, 85] on link "Next »" at bounding box center [568, 81] width 37 height 19
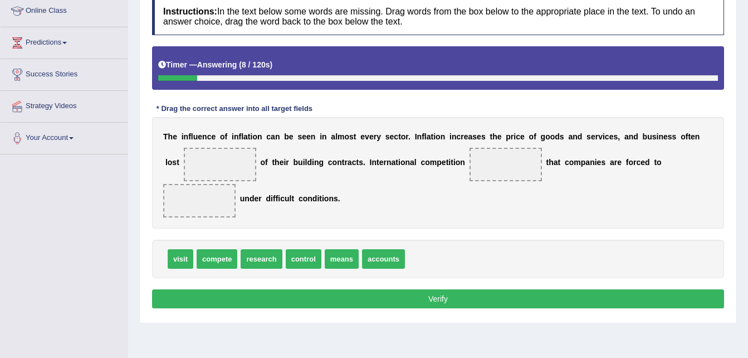
scroll to position [160, 0]
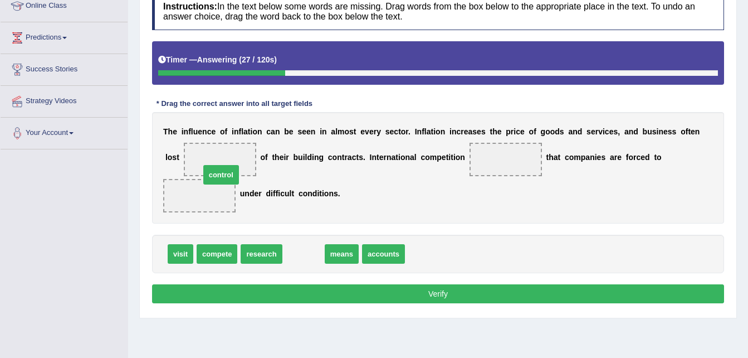
drag, startPoint x: 299, startPoint y: 233, endPoint x: 216, endPoint y: 154, distance: 114.7
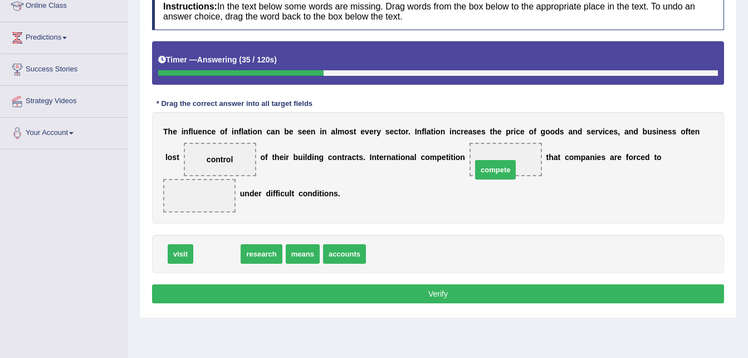
drag, startPoint x: 216, startPoint y: 238, endPoint x: 495, endPoint y: 153, distance: 291.2
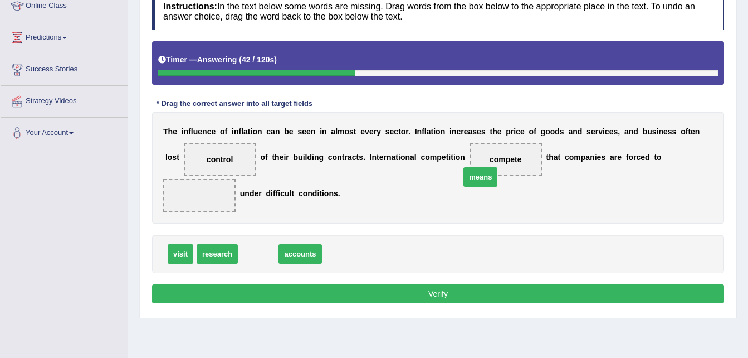
drag, startPoint x: 252, startPoint y: 231, endPoint x: 474, endPoint y: 155, distance: 235.1
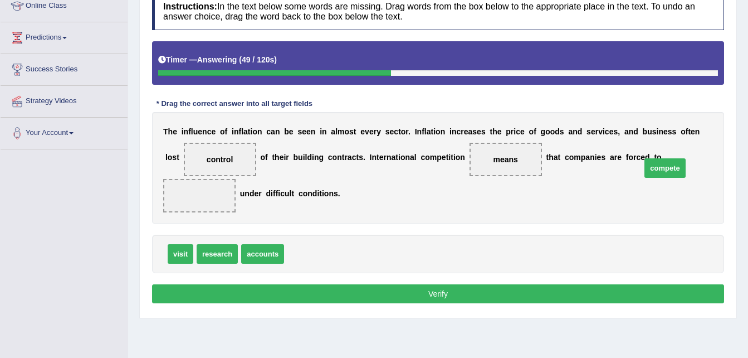
drag, startPoint x: 310, startPoint y: 235, endPoint x: 667, endPoint y: 152, distance: 366.7
click at [512, 284] on button "Verify" at bounding box center [438, 293] width 572 height 19
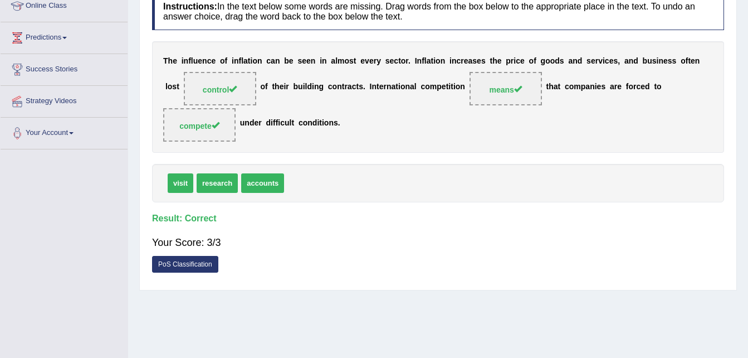
scroll to position [0, 0]
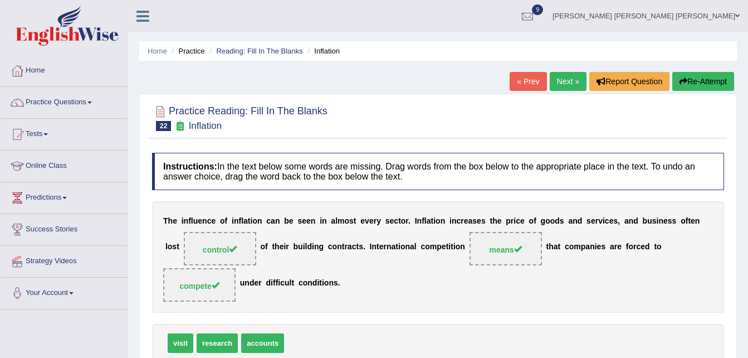
click at [556, 80] on link "Next »" at bounding box center [568, 81] width 37 height 19
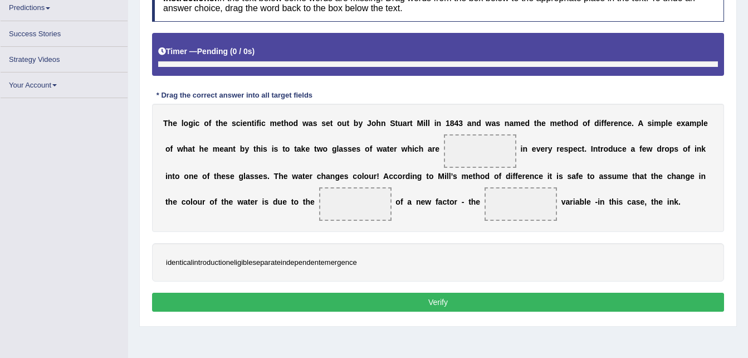
scroll to position [189, 0]
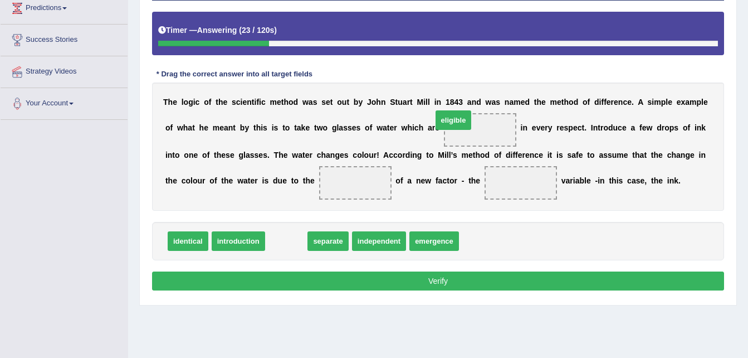
drag, startPoint x: 284, startPoint y: 245, endPoint x: 451, endPoint y: 124, distance: 206.3
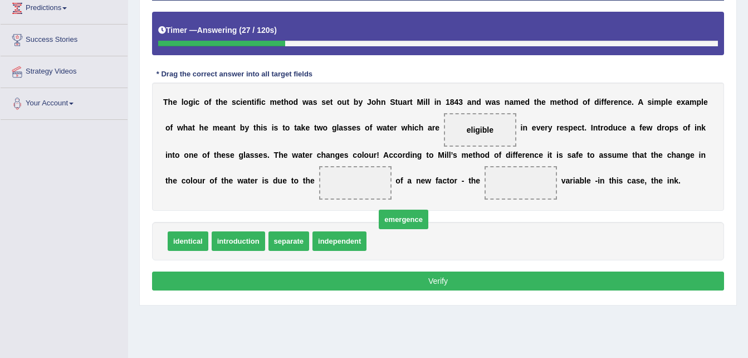
drag, startPoint x: 402, startPoint y: 236, endPoint x: 404, endPoint y: 229, distance: 7.0
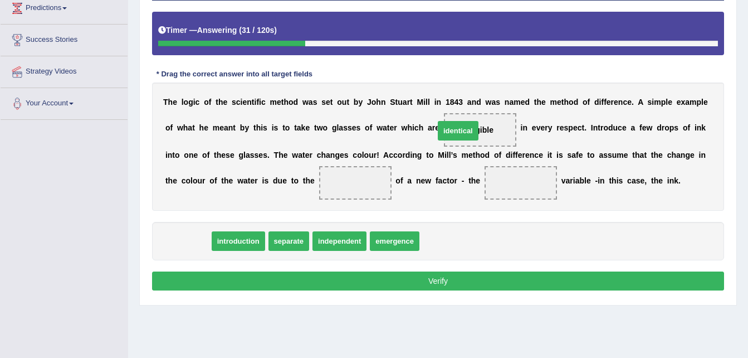
drag, startPoint x: 205, startPoint y: 242, endPoint x: 476, endPoint y: 132, distance: 292.4
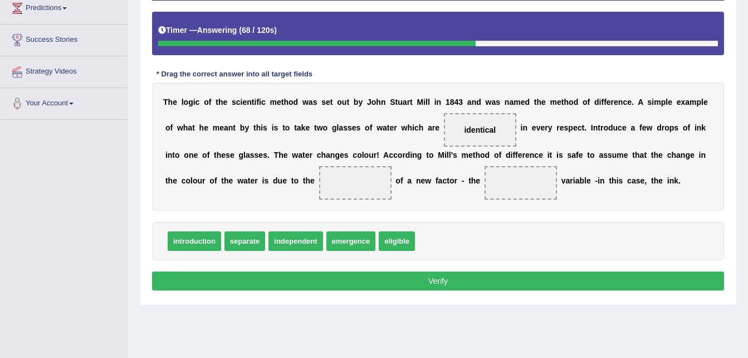
drag, startPoint x: 428, startPoint y: 137, endPoint x: 428, endPoint y: 143, distance: 6.7
click at [444, 143] on span "identical" at bounding box center [480, 129] width 72 height 33
drag, startPoint x: 426, startPoint y: 135, endPoint x: 405, endPoint y: 194, distance: 62.9
click at [405, 194] on div "T h e l o g i c o f t h e s c i e n t i f i c m e t h o d w a s s e t o u t b y…" at bounding box center [438, 146] width 572 height 128
drag, startPoint x: 432, startPoint y: 125, endPoint x: 399, endPoint y: 184, distance: 67.8
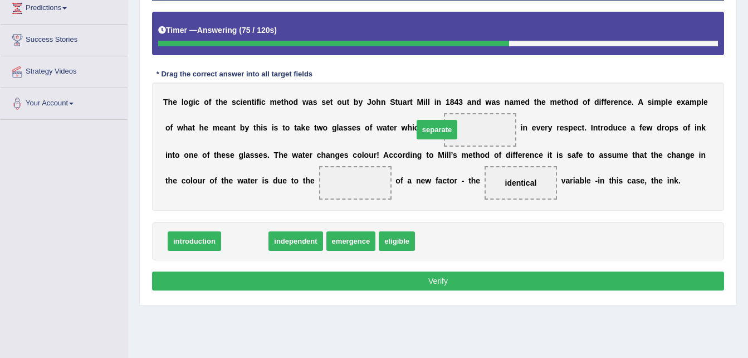
drag, startPoint x: 245, startPoint y: 237, endPoint x: 437, endPoint y: 125, distance: 222.7
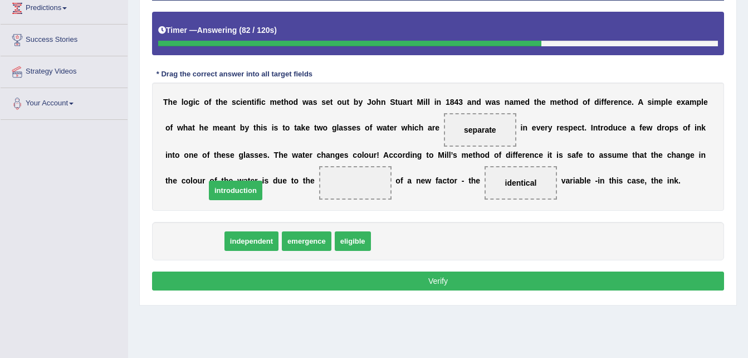
drag, startPoint x: 194, startPoint y: 239, endPoint x: 247, endPoint y: 169, distance: 88.3
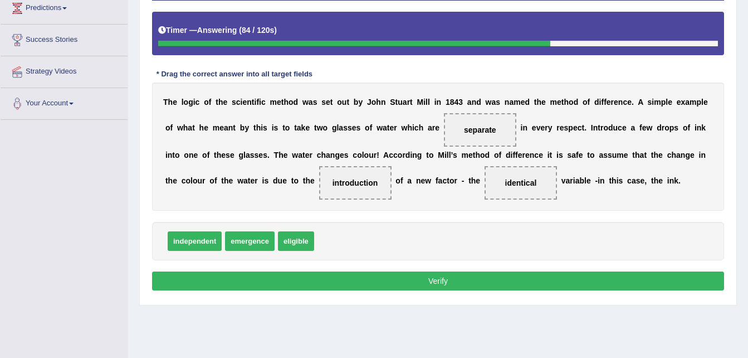
click at [279, 288] on button "Verify" at bounding box center [438, 280] width 572 height 19
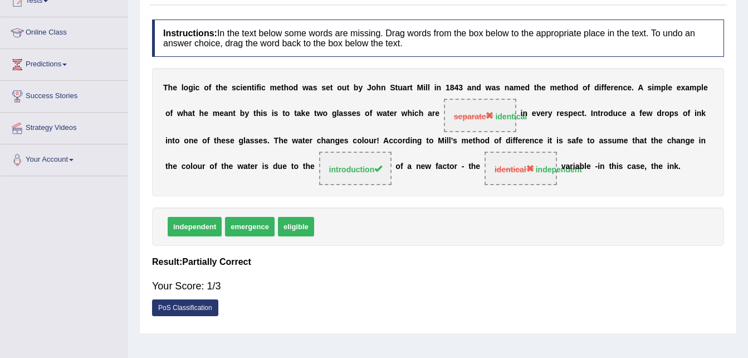
scroll to position [23, 0]
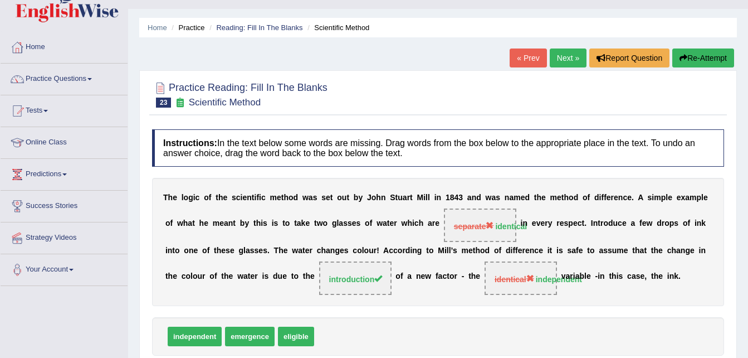
click at [573, 53] on link "Next »" at bounding box center [568, 57] width 37 height 19
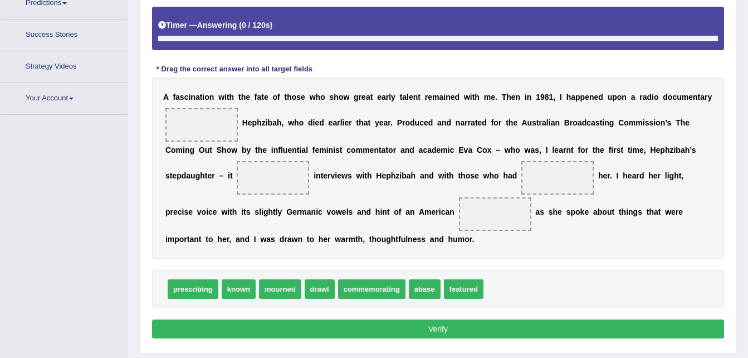
scroll to position [227, 0]
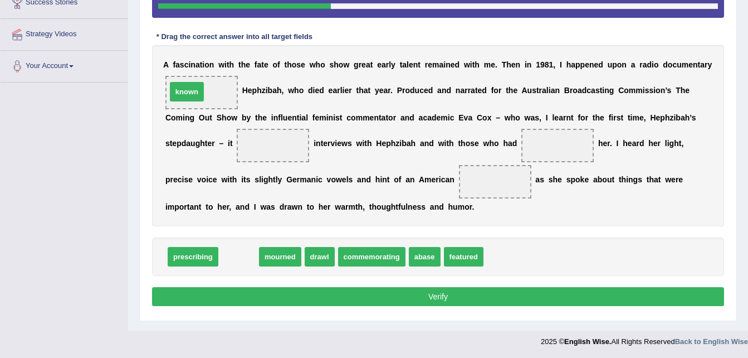
drag, startPoint x: 229, startPoint y: 256, endPoint x: 182, endPoint y: 94, distance: 168.9
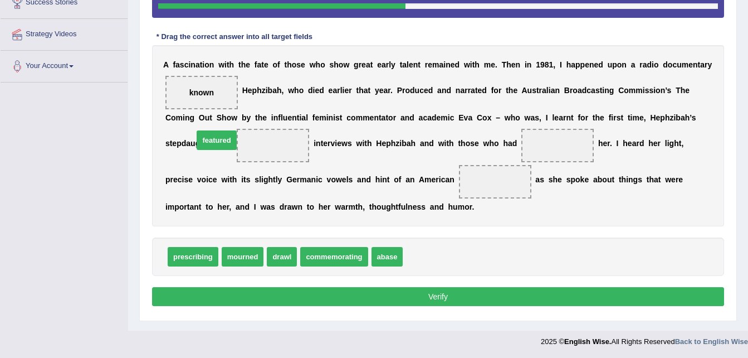
drag, startPoint x: 411, startPoint y: 252, endPoint x: 203, endPoint y: 137, distance: 237.7
drag, startPoint x: 196, startPoint y: 154, endPoint x: 224, endPoint y: 147, distance: 29.3
click at [237, 147] on span "featured" at bounding box center [273, 145] width 72 height 33
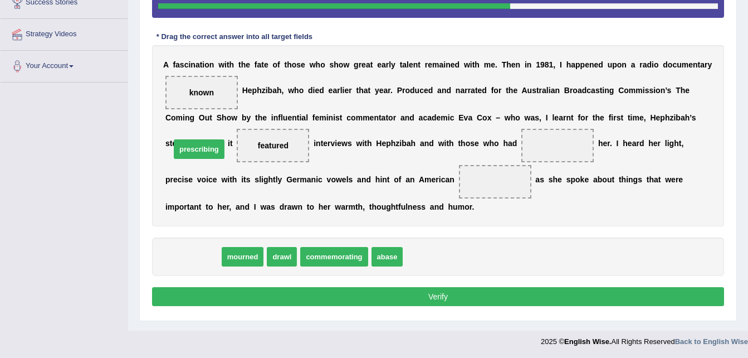
drag, startPoint x: 190, startPoint y: 256, endPoint x: 196, endPoint y: 149, distance: 107.7
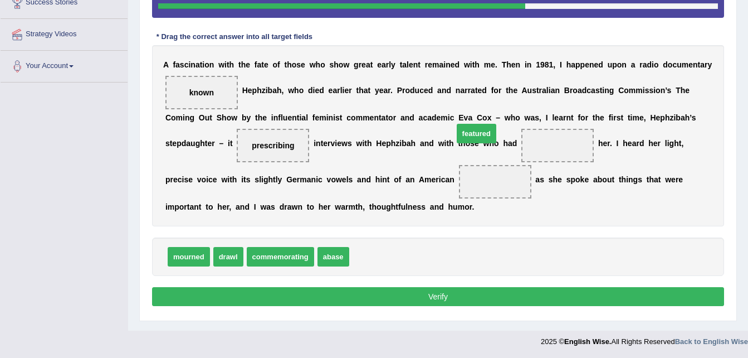
drag, startPoint x: 349, startPoint y: 259, endPoint x: 454, endPoint y: 138, distance: 160.0
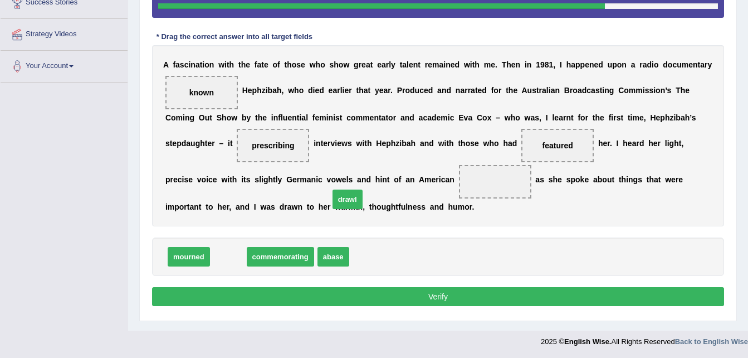
drag, startPoint x: 223, startPoint y: 250, endPoint x: 357, endPoint y: 193, distance: 146.0
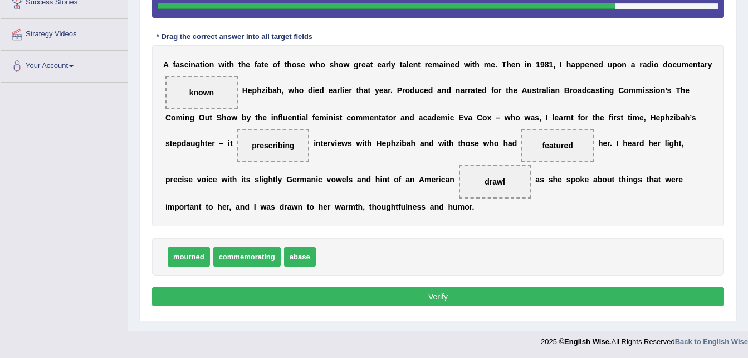
click at [335, 299] on button "Verify" at bounding box center [438, 296] width 572 height 19
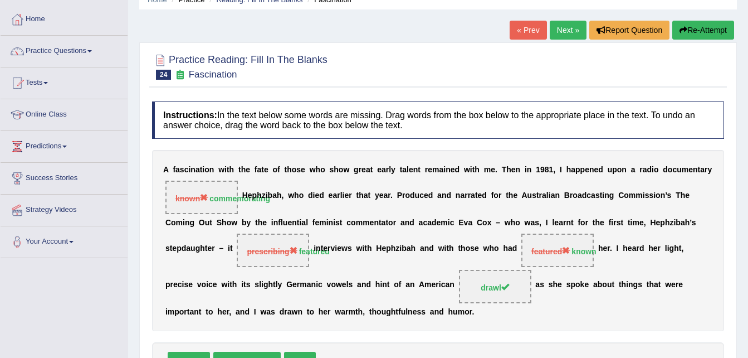
scroll to position [46, 0]
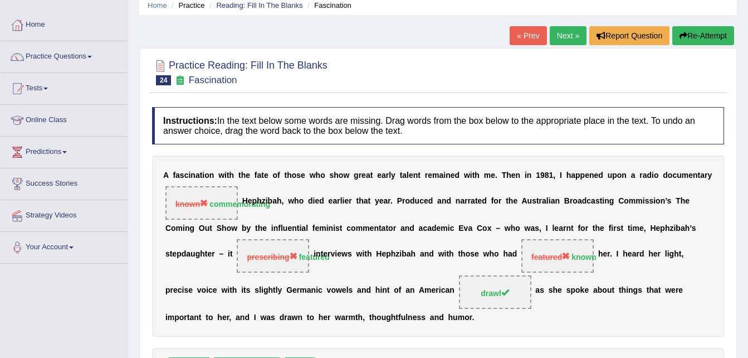
click at [557, 37] on link "Next »" at bounding box center [568, 35] width 37 height 19
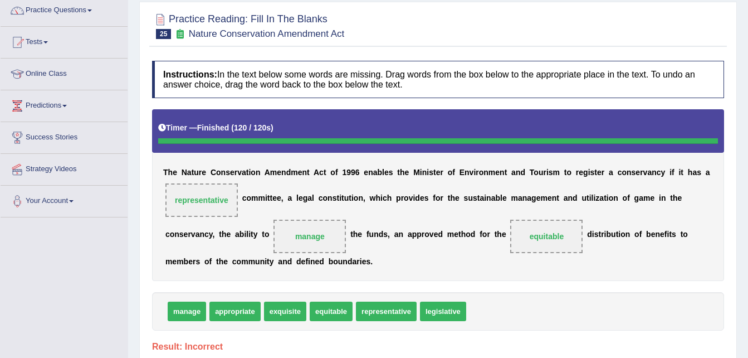
scroll to position [55, 0]
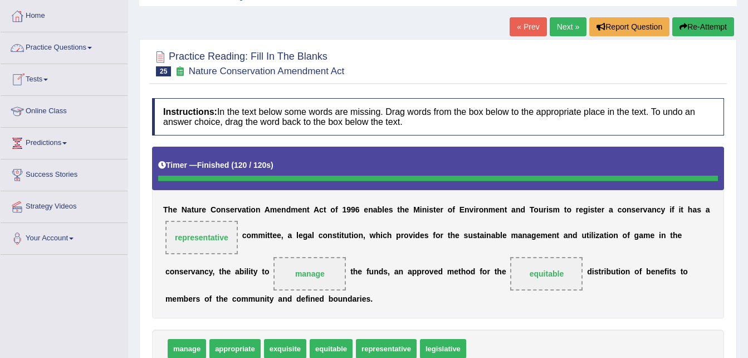
click at [80, 40] on link "Practice Questions" at bounding box center [64, 46] width 127 height 28
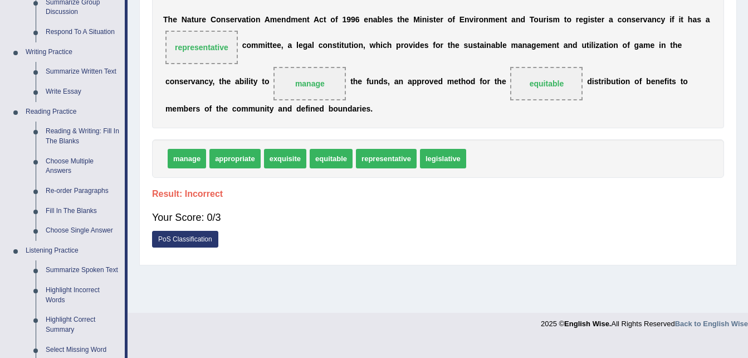
scroll to position [303, 0]
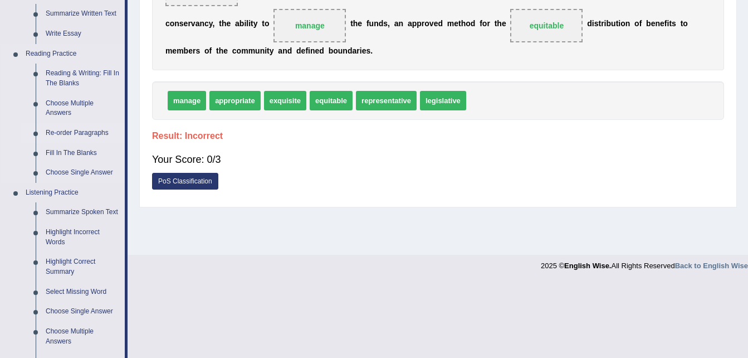
click at [66, 126] on link "Re-order Paragraphs" at bounding box center [83, 133] width 84 height 20
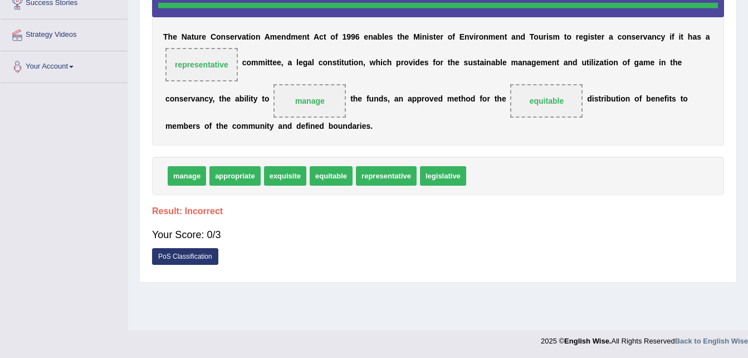
scroll to position [224, 0]
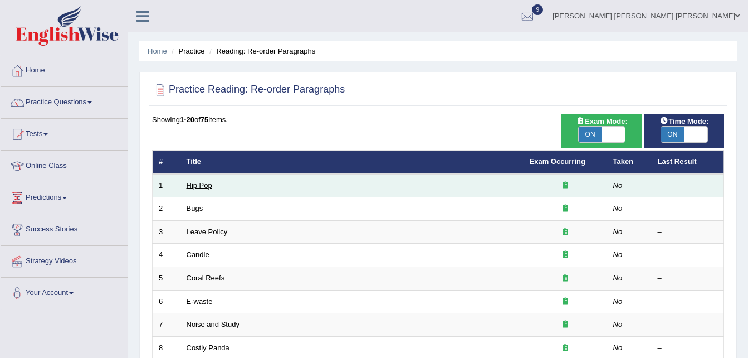
click at [193, 182] on link "Hip Pop" at bounding box center [200, 185] width 26 height 8
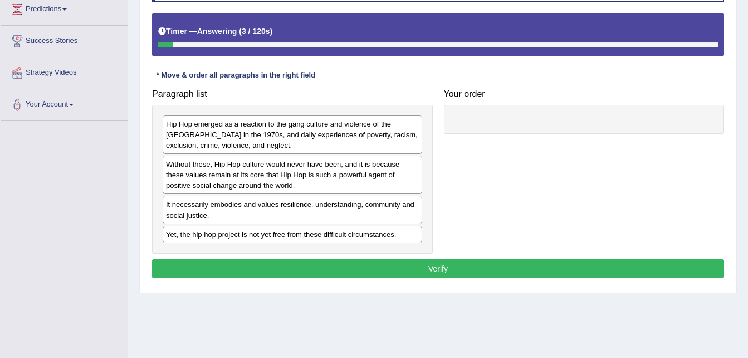
scroll to position [183, 0]
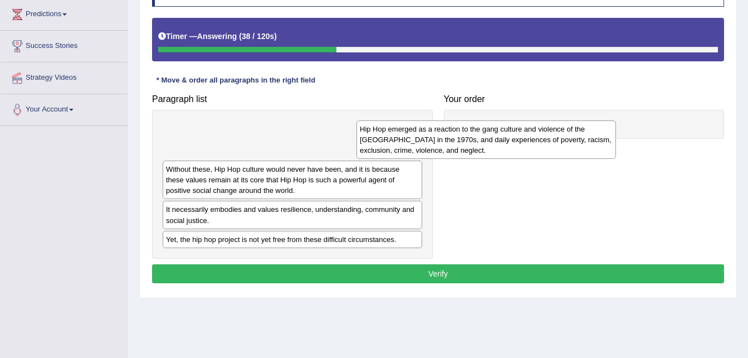
drag, startPoint x: 314, startPoint y: 148, endPoint x: 508, endPoint y: 148, distance: 193.9
click at [508, 148] on div "Hip Hop emerged as a reaction to the gang culture and violence of the South Bro…" at bounding box center [487, 139] width 260 height 38
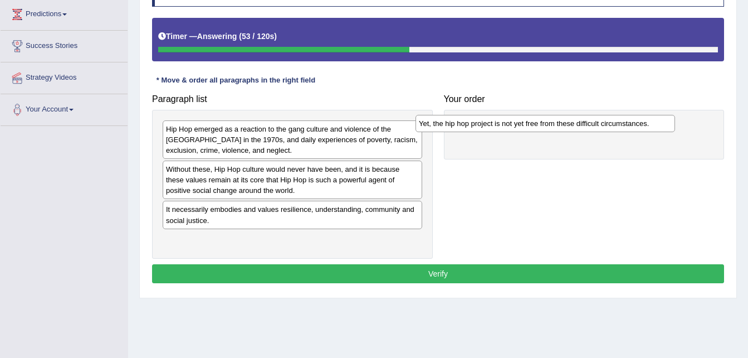
drag, startPoint x: 373, startPoint y: 243, endPoint x: 626, endPoint y: 127, distance: 278.2
click at [626, 127] on div "Yet, the hip hop project is not yet free from these difficult circumstances." at bounding box center [546, 123] width 260 height 17
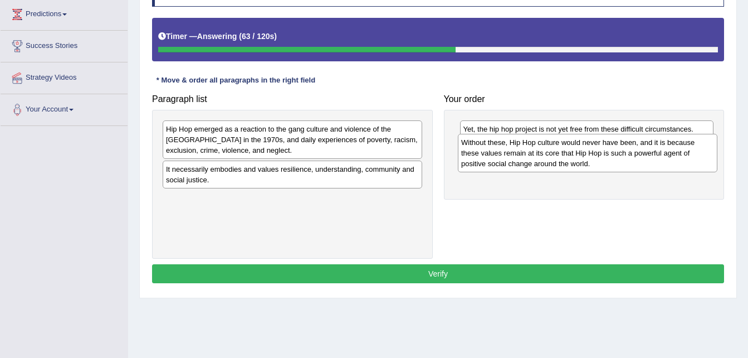
drag, startPoint x: 241, startPoint y: 182, endPoint x: 537, endPoint y: 155, distance: 296.6
click at [537, 155] on div "Without these, Hip Hop culture would never have been, and it is because these v…" at bounding box center [588, 153] width 260 height 38
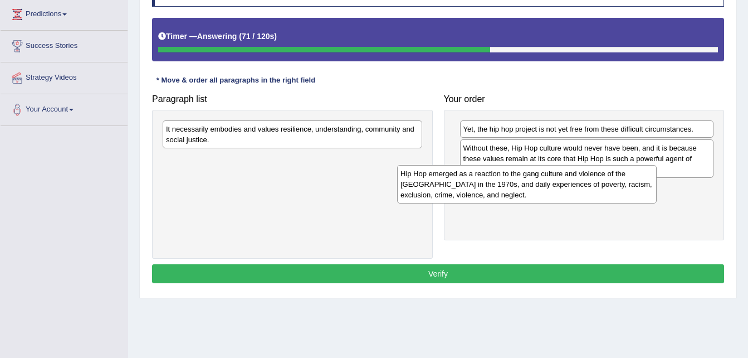
drag, startPoint x: 308, startPoint y: 149, endPoint x: 568, endPoint y: 194, distance: 263.6
click at [568, 194] on div "Hip Hop emerged as a reaction to the gang culture and violence of the South Bro…" at bounding box center [527, 184] width 260 height 38
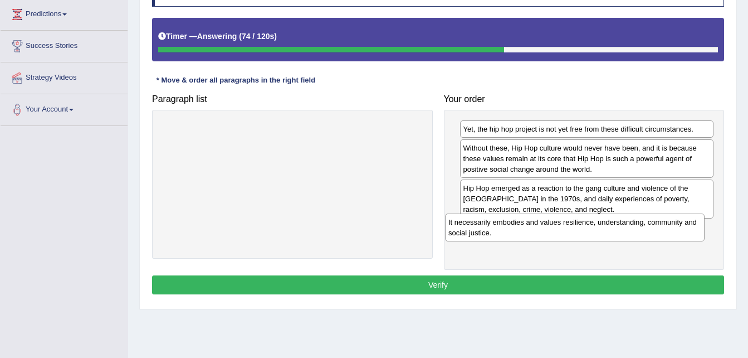
drag, startPoint x: 360, startPoint y: 137, endPoint x: 643, endPoint y: 230, distance: 297.4
click at [643, 230] on div "It necessarily embodies and values resilience, understanding, community and soc…" at bounding box center [575, 227] width 260 height 28
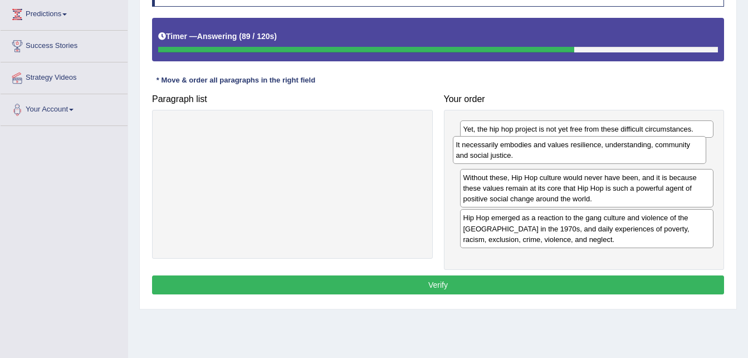
drag, startPoint x: 547, startPoint y: 241, endPoint x: 538, endPoint y: 157, distance: 84.5
click at [538, 157] on div "It necessarily embodies and values resilience, understanding, community and soc…" at bounding box center [580, 150] width 254 height 28
click at [452, 280] on button "Verify" at bounding box center [438, 284] width 572 height 19
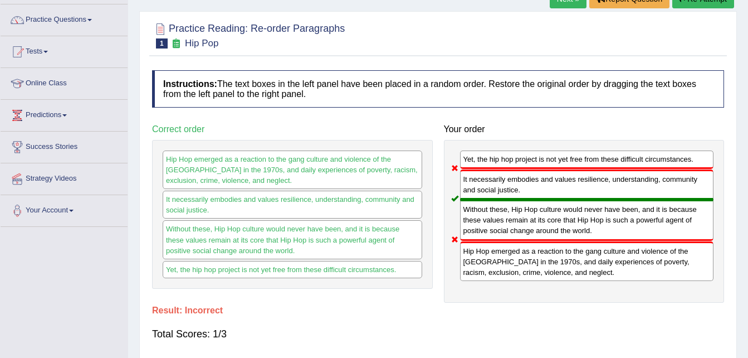
scroll to position [0, 0]
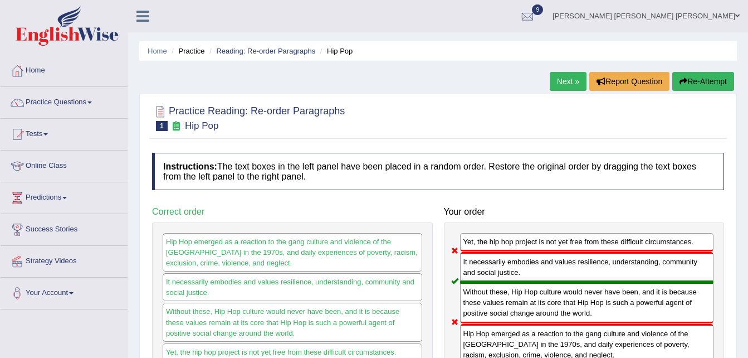
click at [561, 79] on link "Next »" at bounding box center [568, 81] width 37 height 19
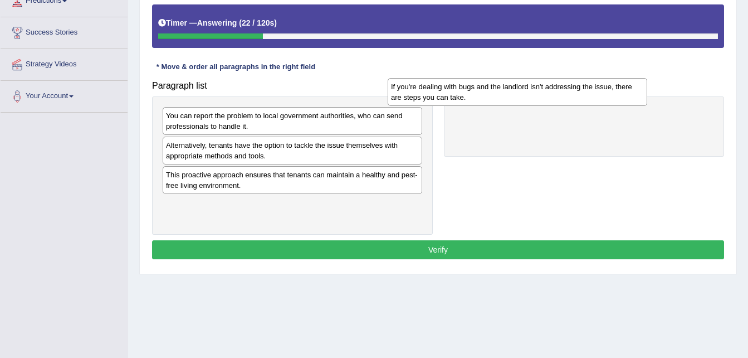
drag, startPoint x: 350, startPoint y: 153, endPoint x: 576, endPoint y: 94, distance: 233.8
click at [576, 94] on div "If you're dealing with bugs and the landlord isn't addressing the issue, there …" at bounding box center [518, 92] width 260 height 28
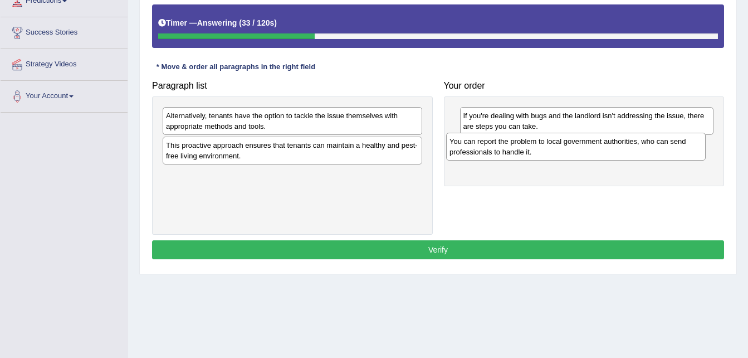
drag, startPoint x: 309, startPoint y: 120, endPoint x: 592, endPoint y: 146, distance: 284.8
click at [592, 146] on div "You can report the problem to local government authorities, who can send profes…" at bounding box center [576, 147] width 260 height 28
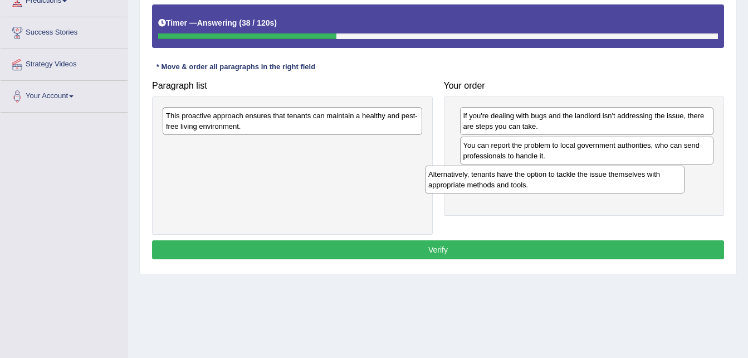
drag, startPoint x: 261, startPoint y: 122, endPoint x: 550, endPoint y: 174, distance: 293.2
click at [550, 174] on div "Alternatively, tenants have the option to tackle the issue themselves with appr…" at bounding box center [555, 179] width 260 height 28
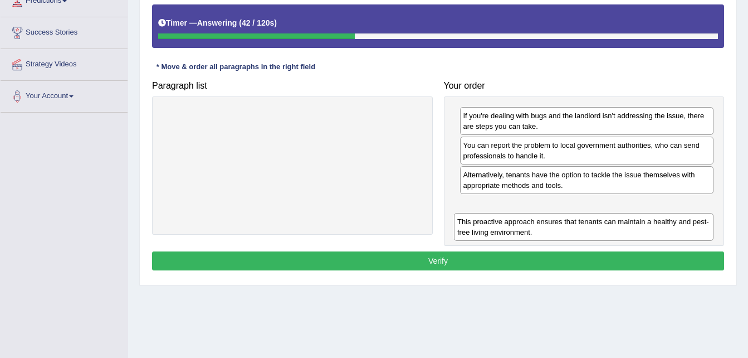
drag, startPoint x: 294, startPoint y: 121, endPoint x: 585, endPoint y: 226, distance: 309.8
click at [585, 226] on div "This proactive approach ensures that tenants can maintain a healthy and pest-fr…" at bounding box center [584, 227] width 260 height 28
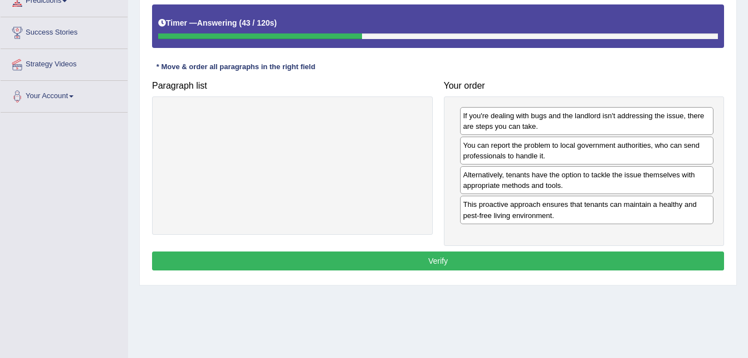
click at [553, 259] on button "Verify" at bounding box center [438, 260] width 572 height 19
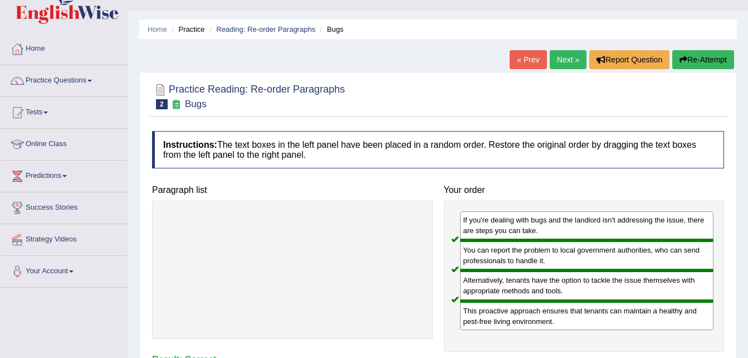
scroll to position [21, 0]
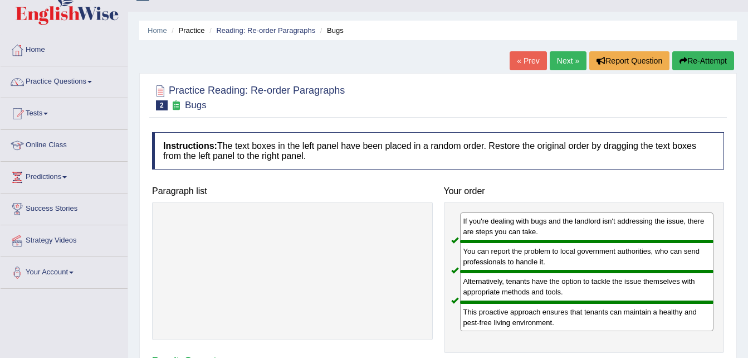
click at [560, 62] on link "Next »" at bounding box center [568, 60] width 37 height 19
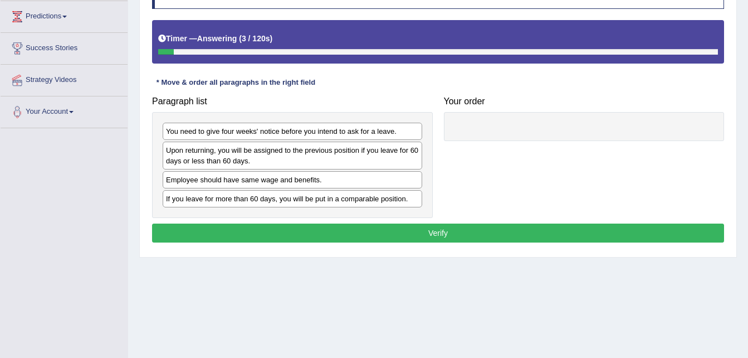
scroll to position [173, 0]
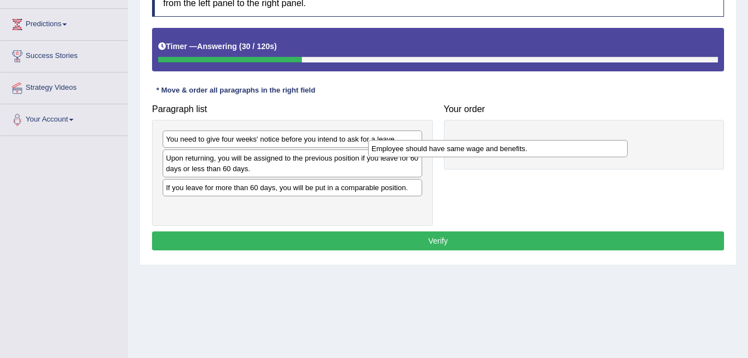
drag, startPoint x: 318, startPoint y: 193, endPoint x: 528, endPoint y: 147, distance: 215.5
click at [528, 147] on div "Employee should have same wage and benefits." at bounding box center [498, 148] width 260 height 17
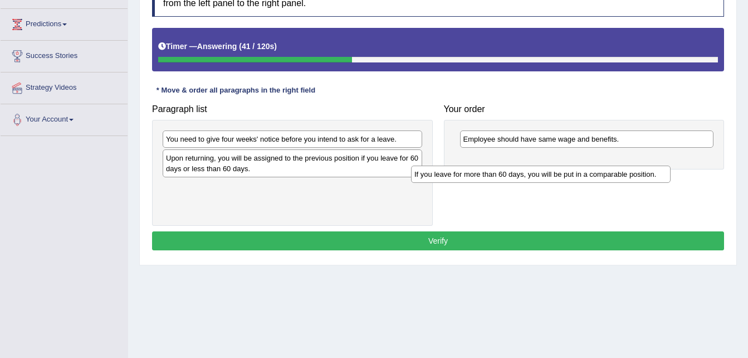
drag, startPoint x: 277, startPoint y: 193, endPoint x: 525, endPoint y: 177, distance: 249.0
click at [525, 177] on div "If you leave for more than 60 days, you will be put in a comparable position." at bounding box center [541, 173] width 260 height 17
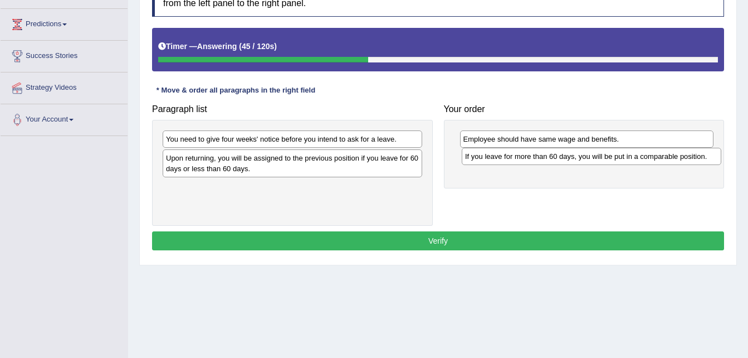
drag, startPoint x: 314, startPoint y: 194, endPoint x: 613, endPoint y: 162, distance: 300.9
click at [613, 162] on div "If you leave for more than 60 days, you will be put in a comparable position." at bounding box center [592, 156] width 260 height 17
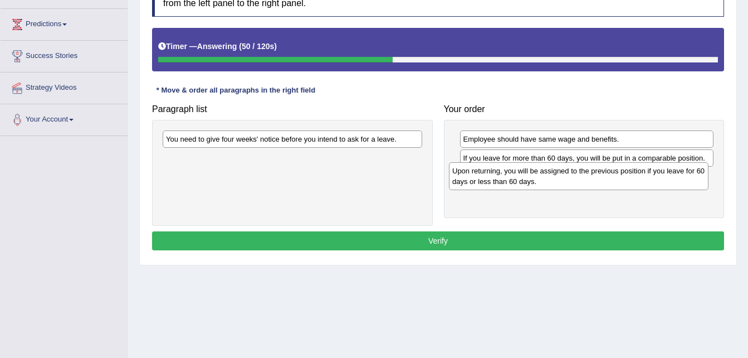
drag, startPoint x: 360, startPoint y: 158, endPoint x: 647, endPoint y: 170, distance: 287.2
click at [647, 170] on div "Upon returning, you will be assigned to the previous position if you leave for …" at bounding box center [579, 176] width 260 height 28
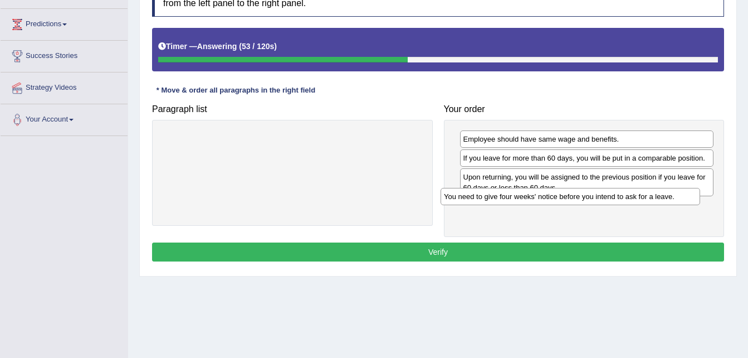
drag, startPoint x: 367, startPoint y: 138, endPoint x: 646, endPoint y: 196, distance: 285.6
click at [646, 196] on div "You need to give four weeks' notice before you intend to ask for a leave." at bounding box center [571, 196] width 260 height 17
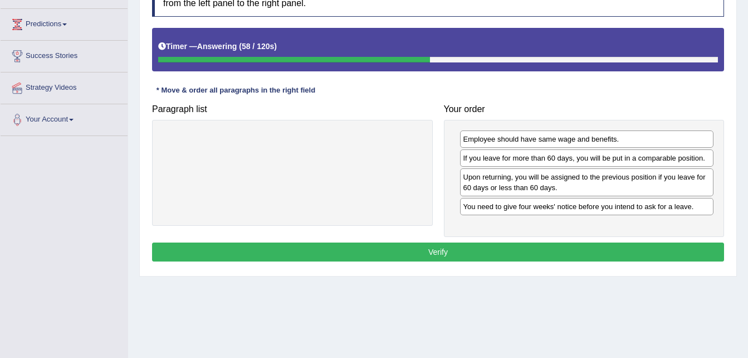
click at [548, 249] on button "Verify" at bounding box center [438, 251] width 572 height 19
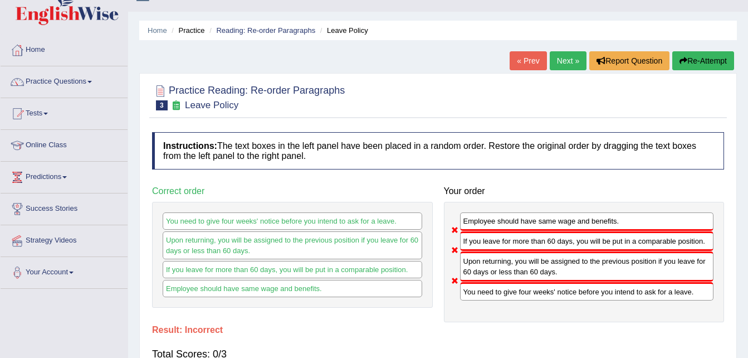
scroll to position [2, 0]
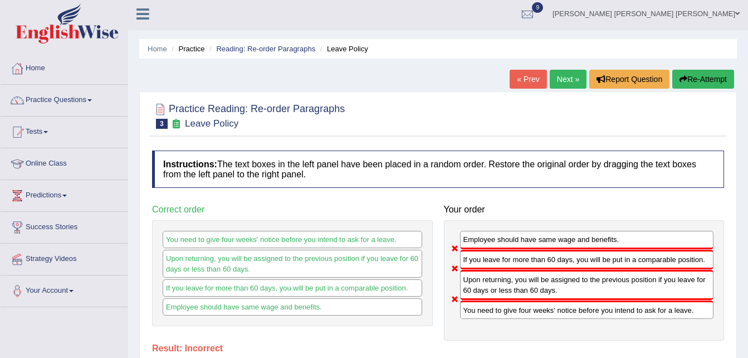
click at [574, 71] on link "Next »" at bounding box center [568, 79] width 37 height 19
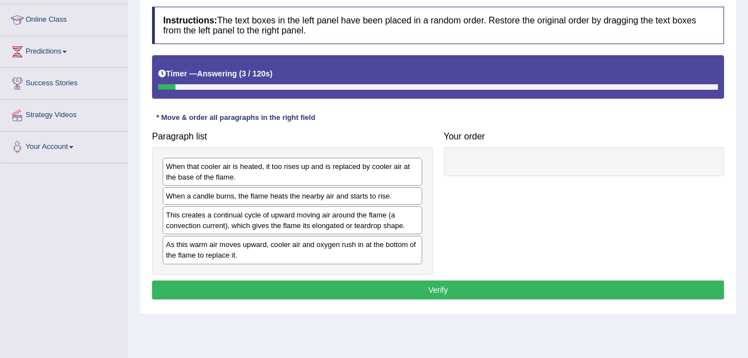
scroll to position [149, 0]
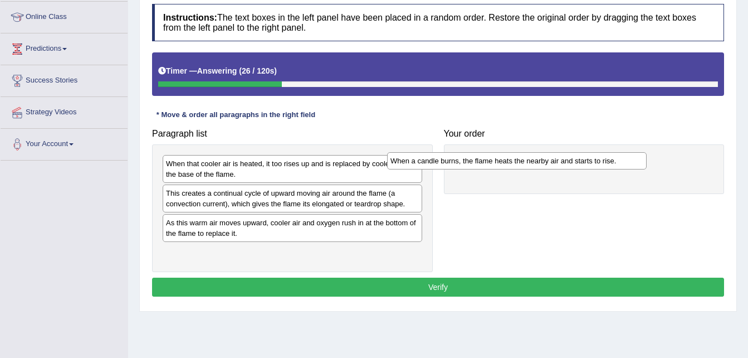
drag, startPoint x: 359, startPoint y: 195, endPoint x: 586, endPoint y: 163, distance: 229.1
click at [586, 163] on div "When a candle burns, the flame heats the nearby air and starts to rise." at bounding box center [517, 160] width 260 height 17
click at [530, 196] on div "Paragraph list When that cooler air is heated, it too rises up and is replaced …" at bounding box center [438, 197] width 583 height 148
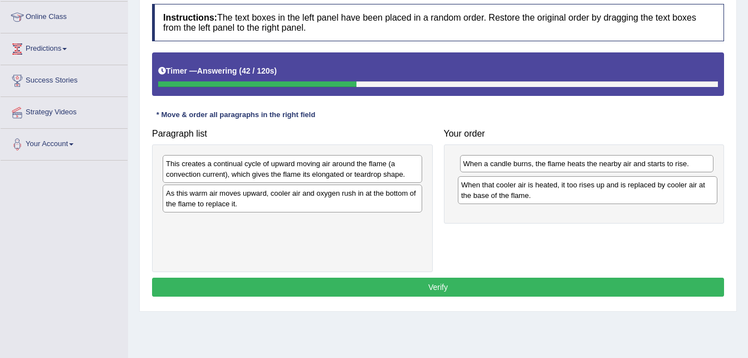
drag, startPoint x: 286, startPoint y: 166, endPoint x: 582, endPoint y: 186, distance: 296.0
click at [582, 186] on div "When that cooler air is heated, it too rises up and is replaced by cooler air a…" at bounding box center [588, 190] width 260 height 28
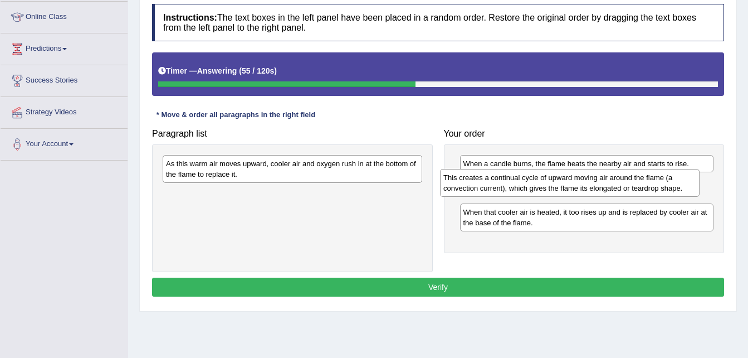
drag, startPoint x: 326, startPoint y: 159, endPoint x: 612, endPoint y: 175, distance: 286.8
click at [612, 175] on div "This creates a continual cycle of upward moving air around the flame (a convect…" at bounding box center [570, 183] width 260 height 28
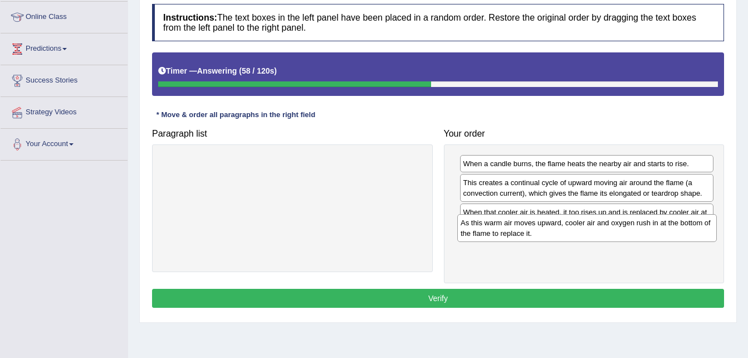
drag, startPoint x: 303, startPoint y: 164, endPoint x: 598, endPoint y: 223, distance: 300.6
click at [598, 223] on div "As this warm air moves upward, cooler air and oxygen rush in at the bottom of t…" at bounding box center [587, 228] width 260 height 28
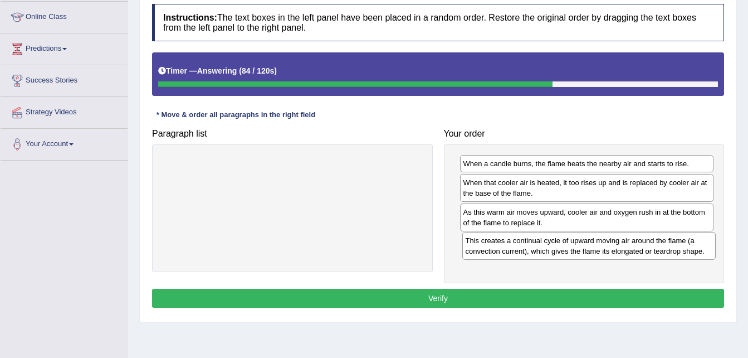
drag, startPoint x: 560, startPoint y: 188, endPoint x: 562, endPoint y: 246, distance: 58.0
click at [562, 246] on div "This creates a continual cycle of upward moving air around the flame (a convect…" at bounding box center [589, 246] width 254 height 28
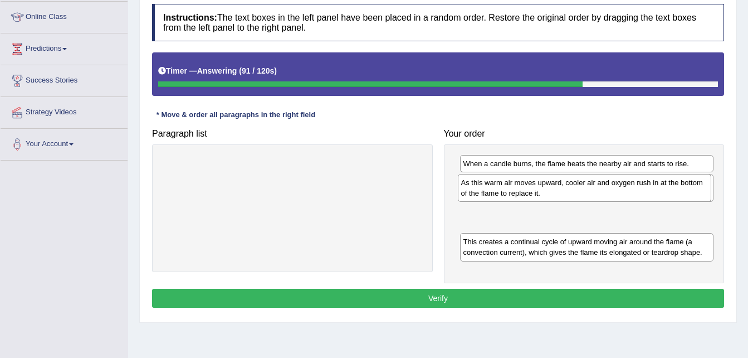
drag, startPoint x: 527, startPoint y: 226, endPoint x: 522, endPoint y: 194, distance: 32.2
click at [522, 194] on div "As this warm air moves upward, cooler air and oxygen rush in at the bottom of t…" at bounding box center [585, 188] width 254 height 28
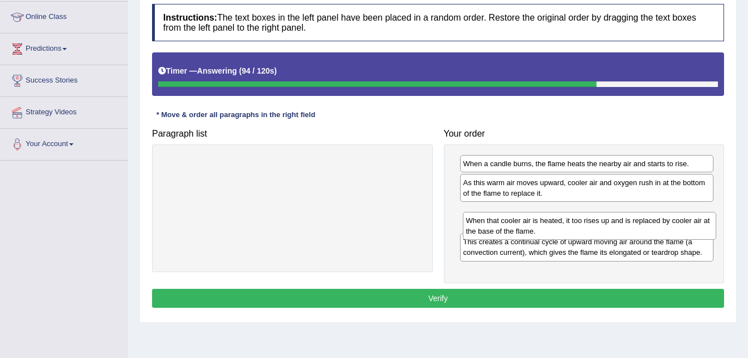
drag, startPoint x: 515, startPoint y: 181, endPoint x: 518, endPoint y: 219, distance: 38.0
click at [518, 219] on div "When that cooler air is heated, it too rises up and is replaced by cooler air a…" at bounding box center [590, 226] width 254 height 28
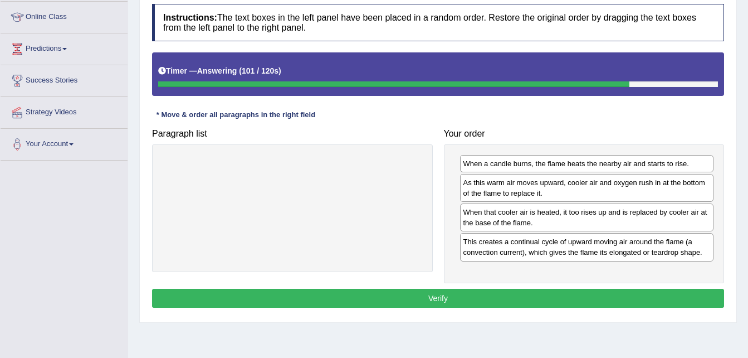
click at [396, 289] on button "Verify" at bounding box center [438, 298] width 572 height 19
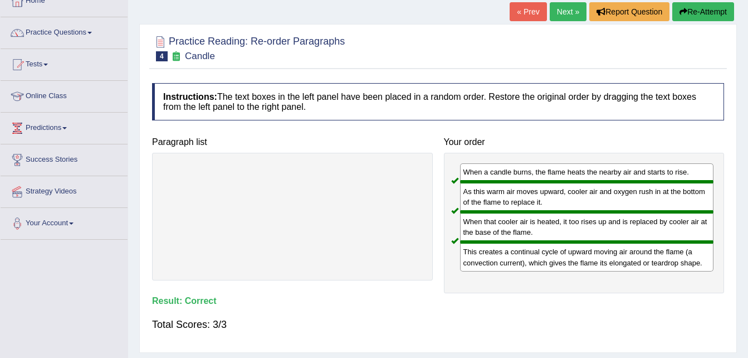
scroll to position [66, 0]
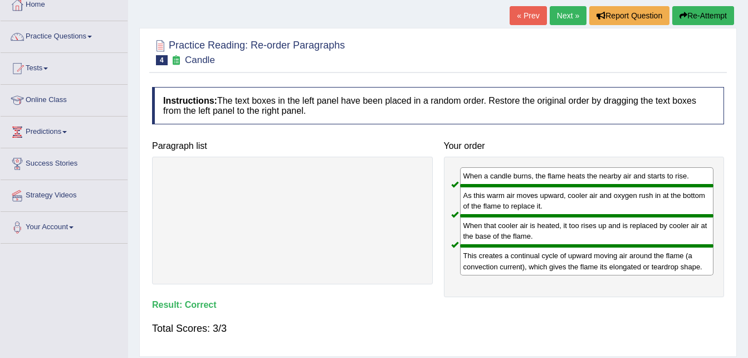
click at [572, 14] on link "Next »" at bounding box center [568, 15] width 37 height 19
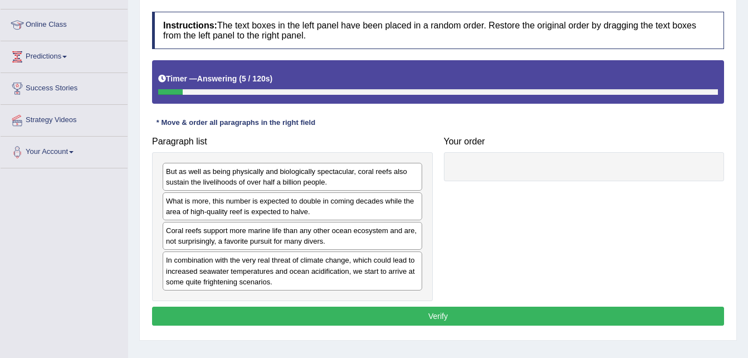
scroll to position [157, 0]
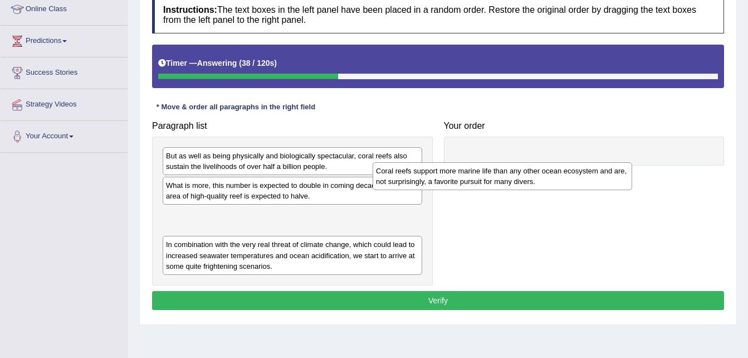
drag, startPoint x: 346, startPoint y: 225, endPoint x: 609, endPoint y: 135, distance: 277.9
click at [609, 162] on div "Coral reefs support more marine life than any other ocean ecosystem and are, no…" at bounding box center [503, 176] width 260 height 28
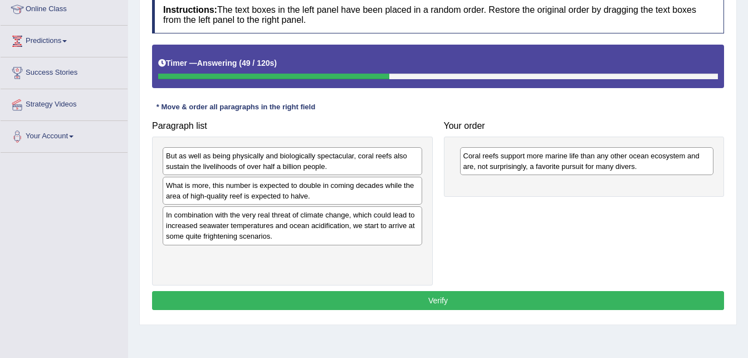
drag, startPoint x: 413, startPoint y: 145, endPoint x: 378, endPoint y: 174, distance: 45.6
click at [378, 174] on div "But as well as being physically and biologically spectacular, coral reefs also …" at bounding box center [292, 211] width 281 height 149
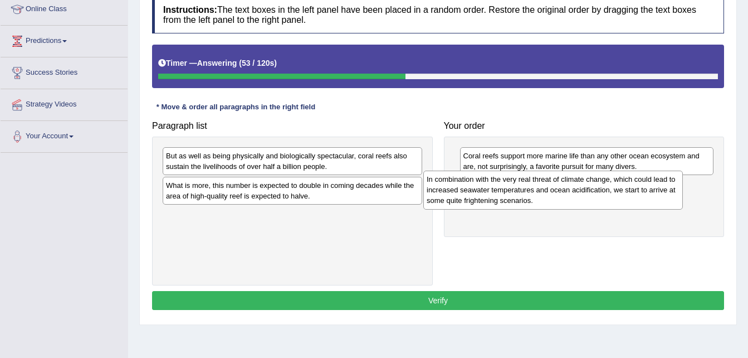
drag, startPoint x: 343, startPoint y: 225, endPoint x: 605, endPoint y: 189, distance: 263.7
click at [605, 189] on div "In combination with the very real threat of climate change, which could lead to…" at bounding box center [553, 189] width 260 height 38
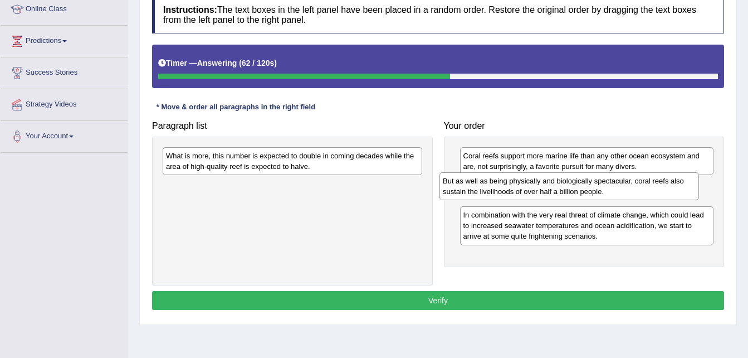
drag, startPoint x: 353, startPoint y: 165, endPoint x: 630, endPoint y: 190, distance: 278.0
click at [630, 190] on div "But as well as being physically and biologically spectacular, coral reefs also …" at bounding box center [570, 186] width 260 height 28
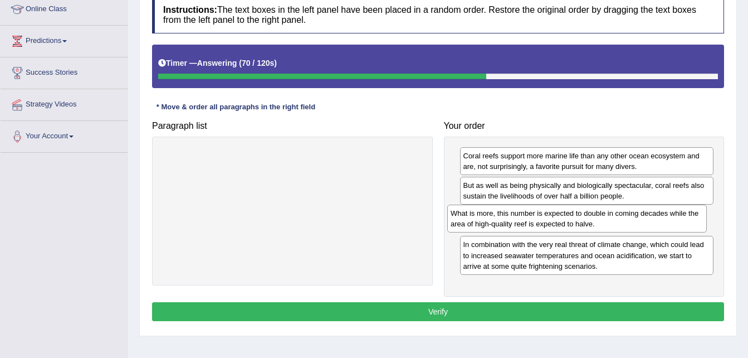
drag, startPoint x: 336, startPoint y: 157, endPoint x: 621, endPoint y: 214, distance: 290.4
click at [621, 214] on div "What is more, this number is expected to double in coming decades while the are…" at bounding box center [577, 218] width 260 height 28
click at [510, 312] on button "Verify" at bounding box center [438, 311] width 572 height 19
